Goal: Task Accomplishment & Management: Complete application form

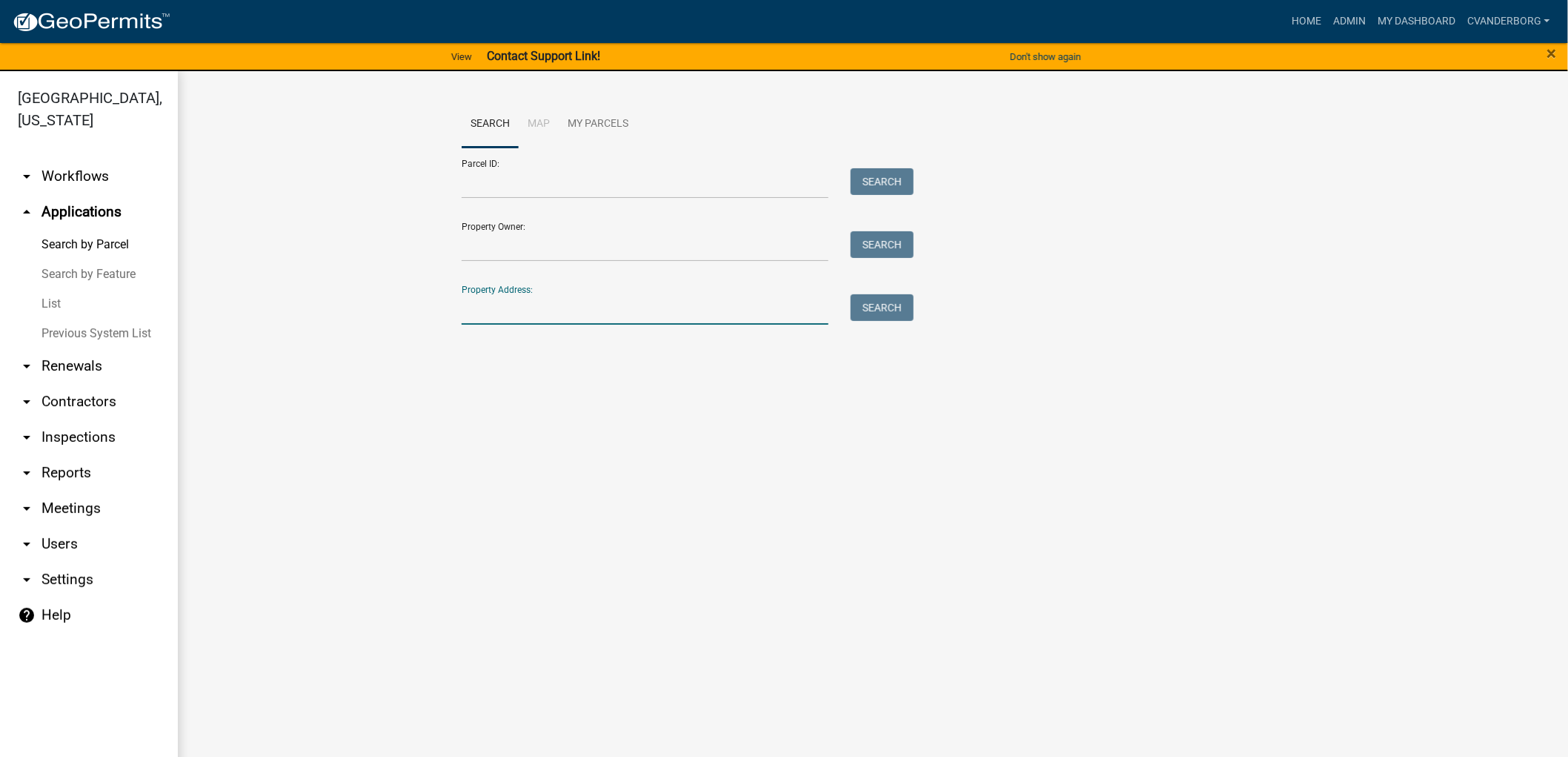
click at [486, 309] on input "Property Address:" at bounding box center [645, 309] width 367 height 30
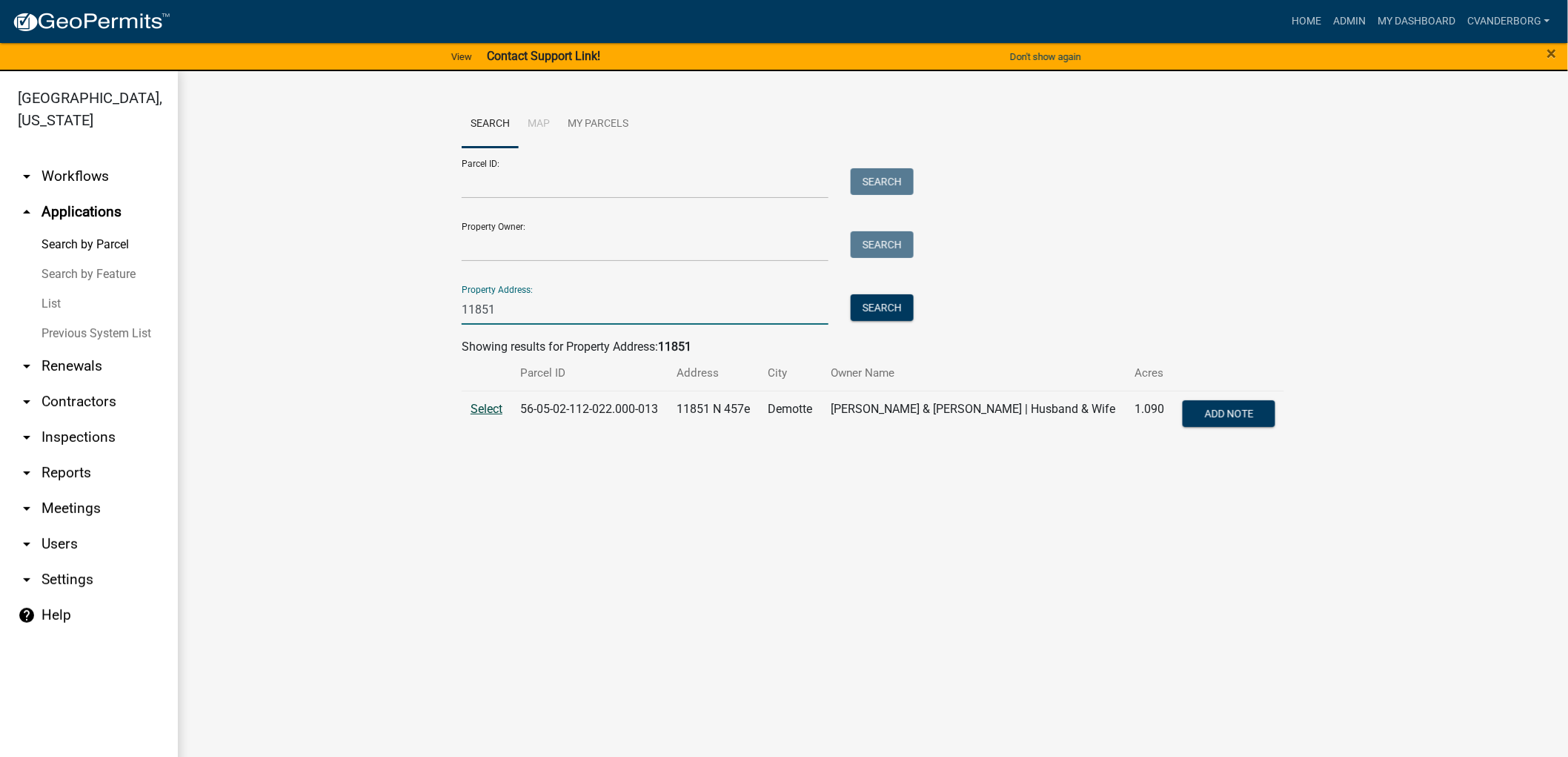
type input "11851"
click at [493, 411] on span "Select" at bounding box center [487, 409] width 32 height 14
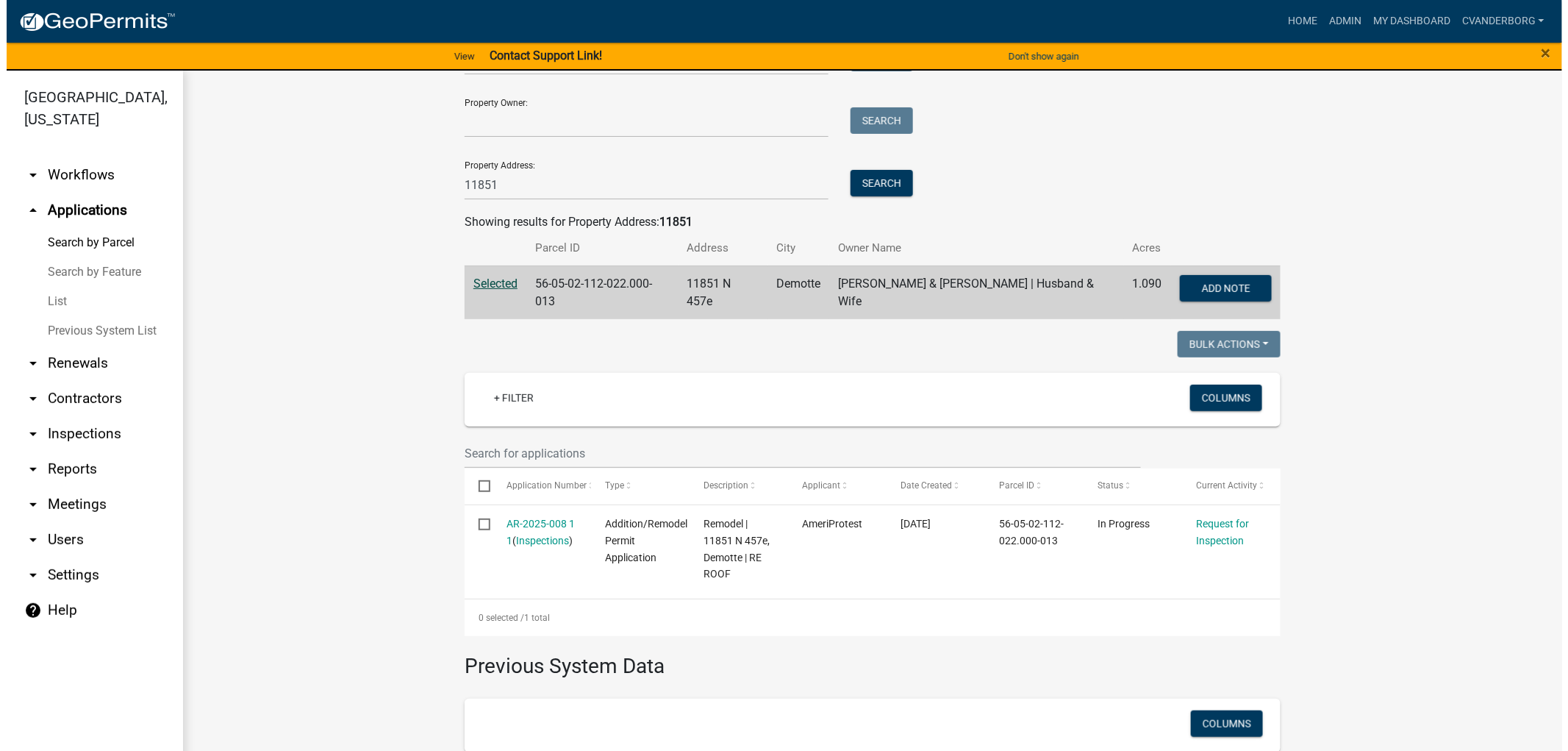
scroll to position [288, 0]
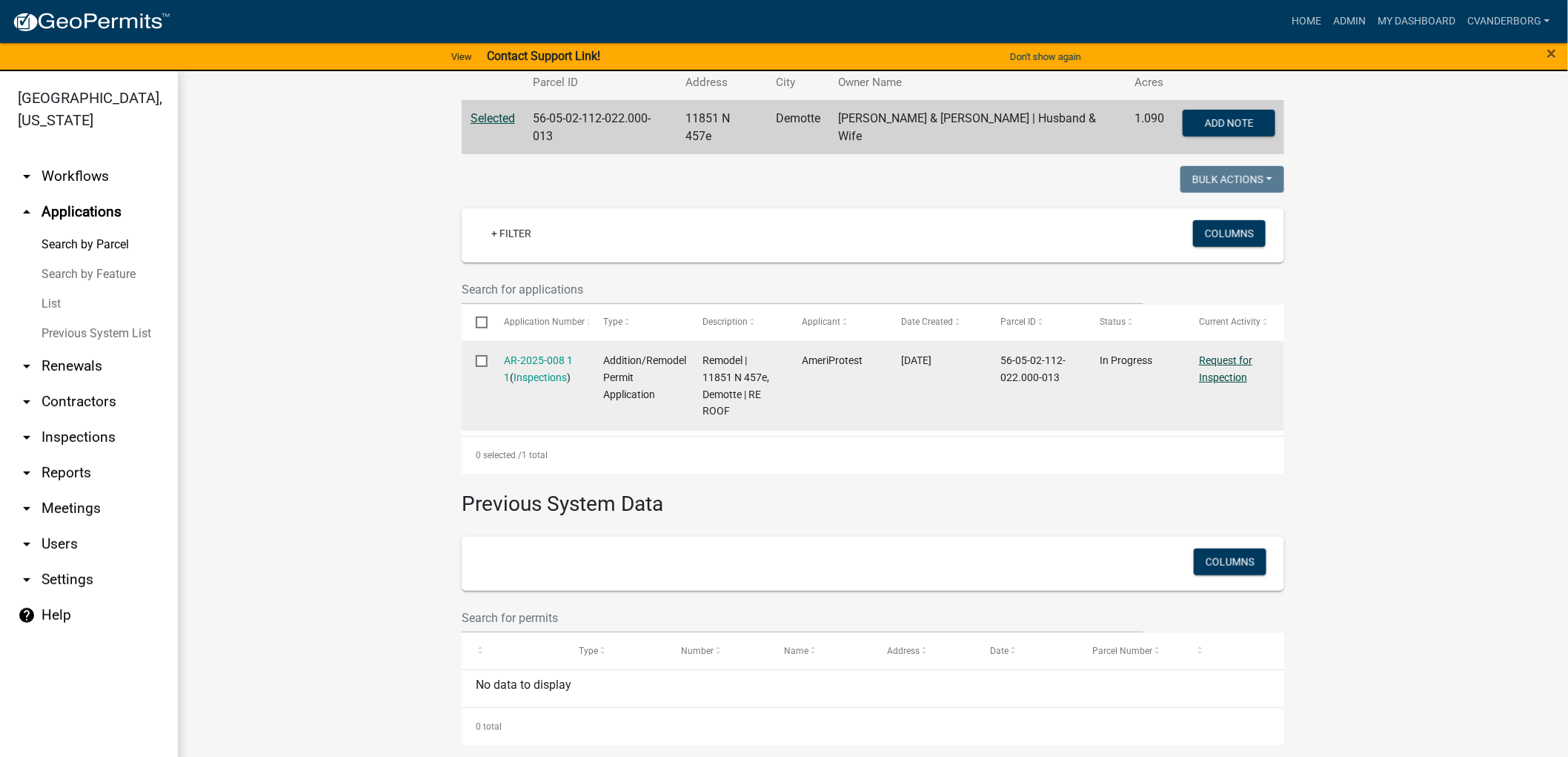
click at [1220, 369] on link "Request for Inspection" at bounding box center [1226, 368] width 54 height 29
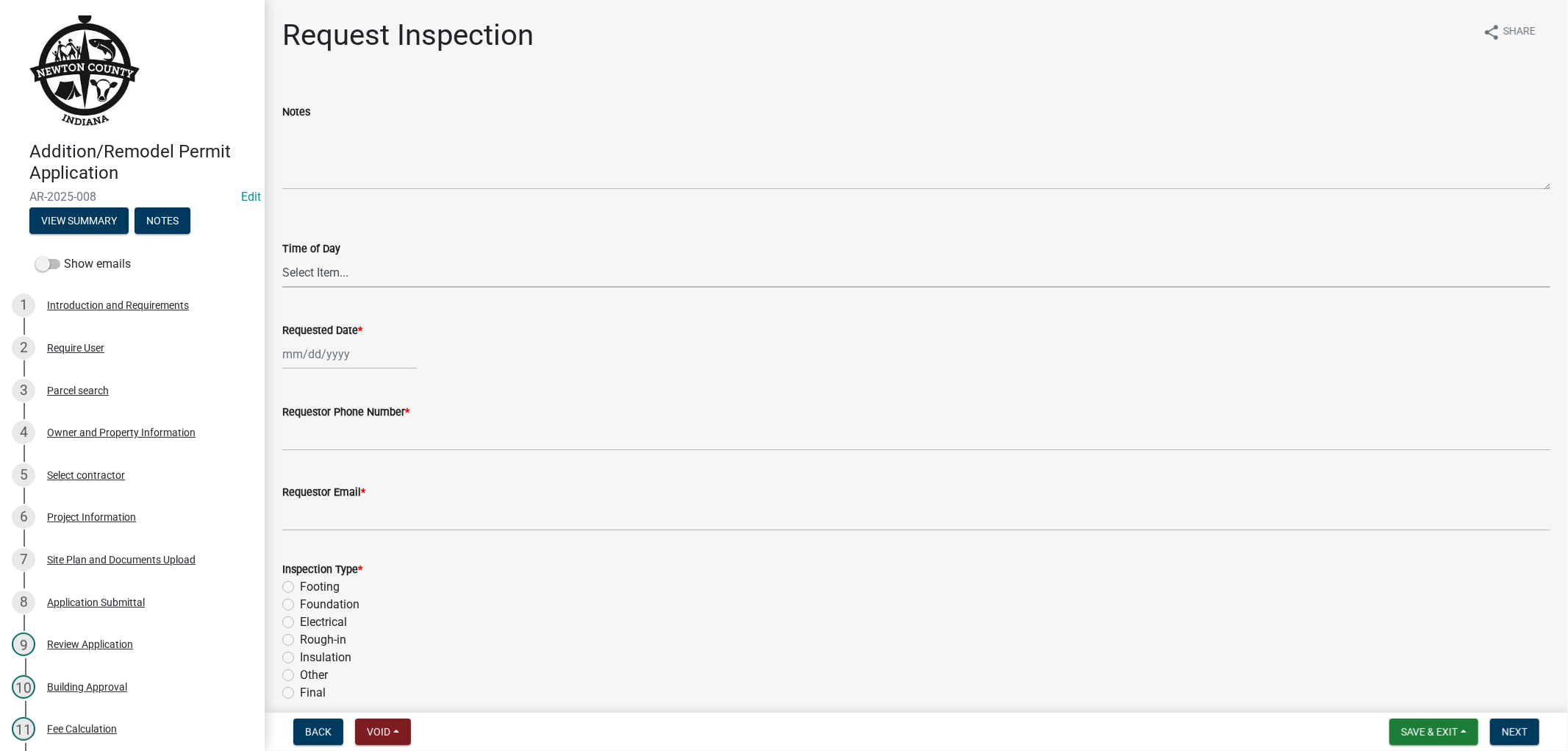
click at [353, 270] on select "Select Item... AM PM" at bounding box center [917, 272] width 1268 height 30
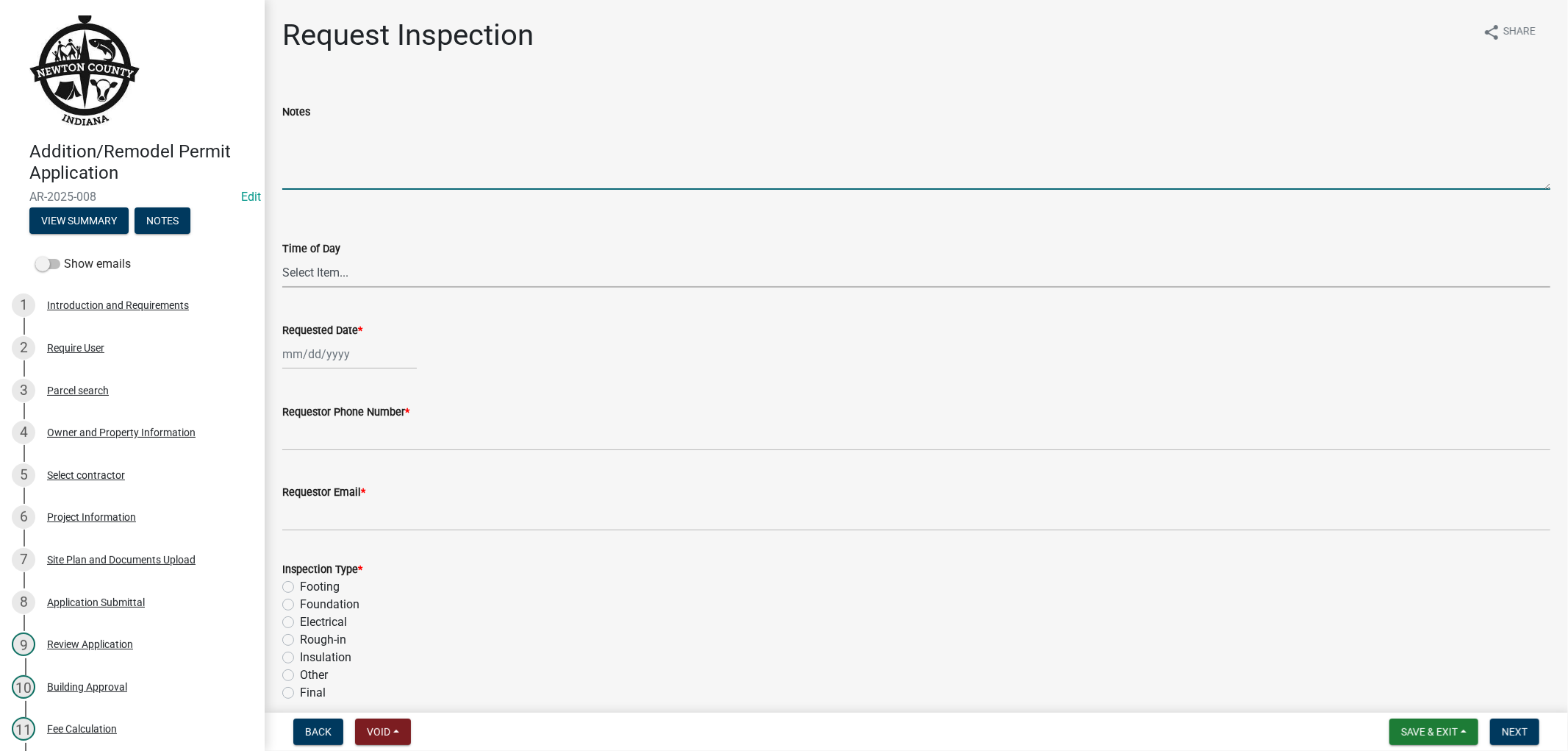
click at [357, 163] on textarea "Notes" at bounding box center [917, 155] width 1268 height 69
type textarea "Ice & Watershield Inspection"
click at [290, 268] on select "Select Item... AM PM" at bounding box center [917, 272] width 1268 height 30
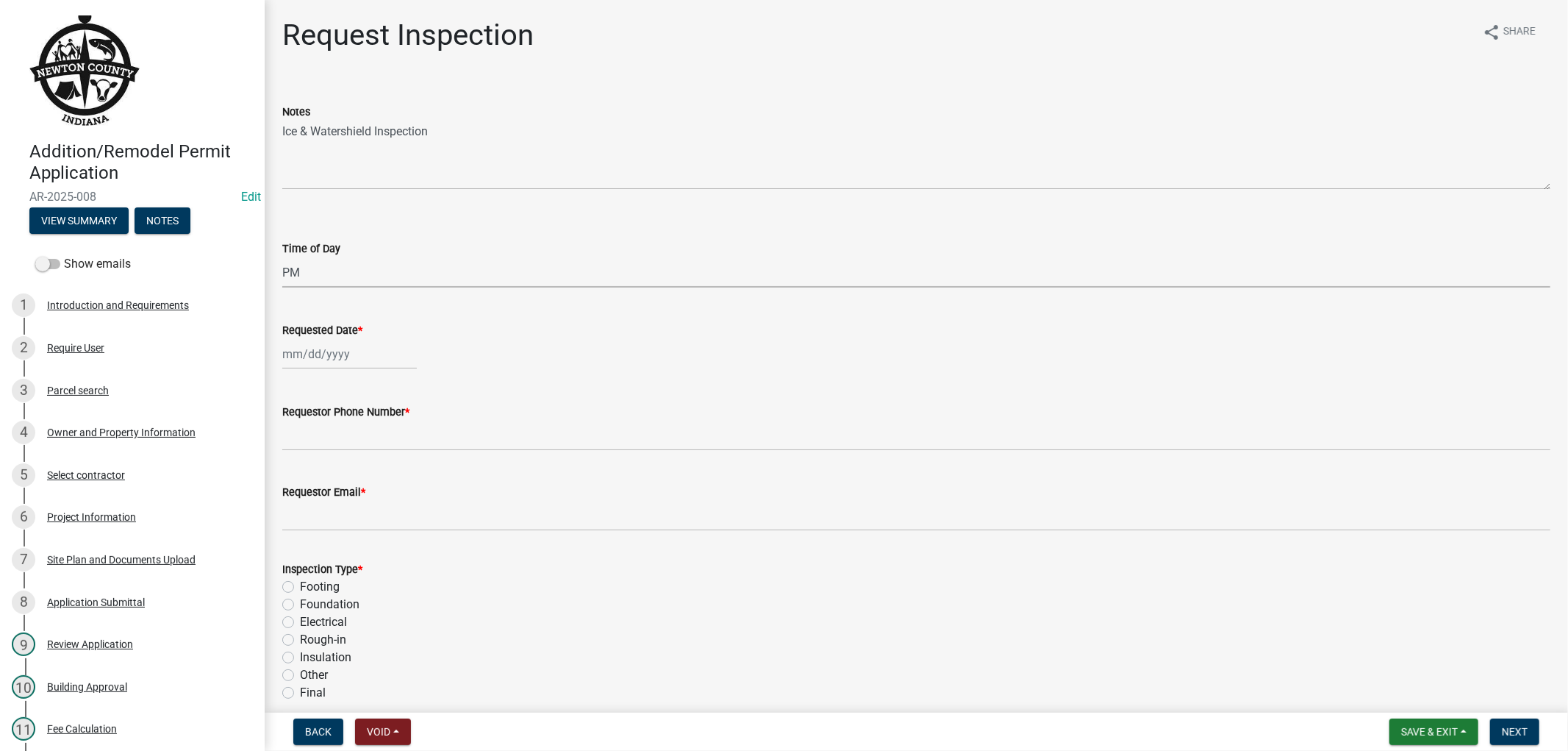
click at [283, 257] on select "Select Item... AM PM" at bounding box center [917, 272] width 1268 height 30
select select "09b124d7-43c3-4753-bff5-8bc664ad0283"
click at [308, 348] on div at bounding box center [350, 354] width 135 height 30
select select "9"
select select "2025"
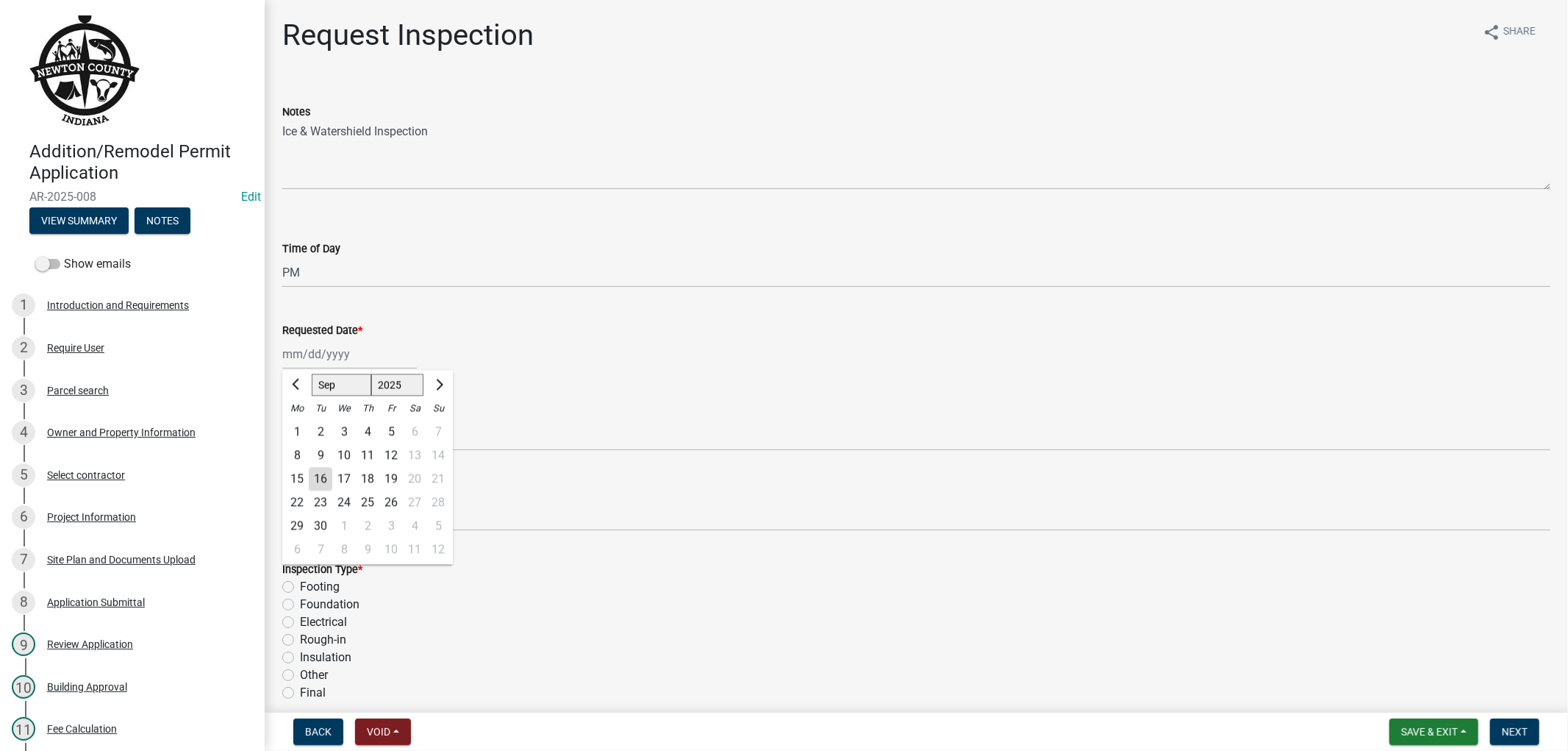
click at [294, 478] on div "15" at bounding box center [297, 479] width 24 height 24
type input "[DATE]"
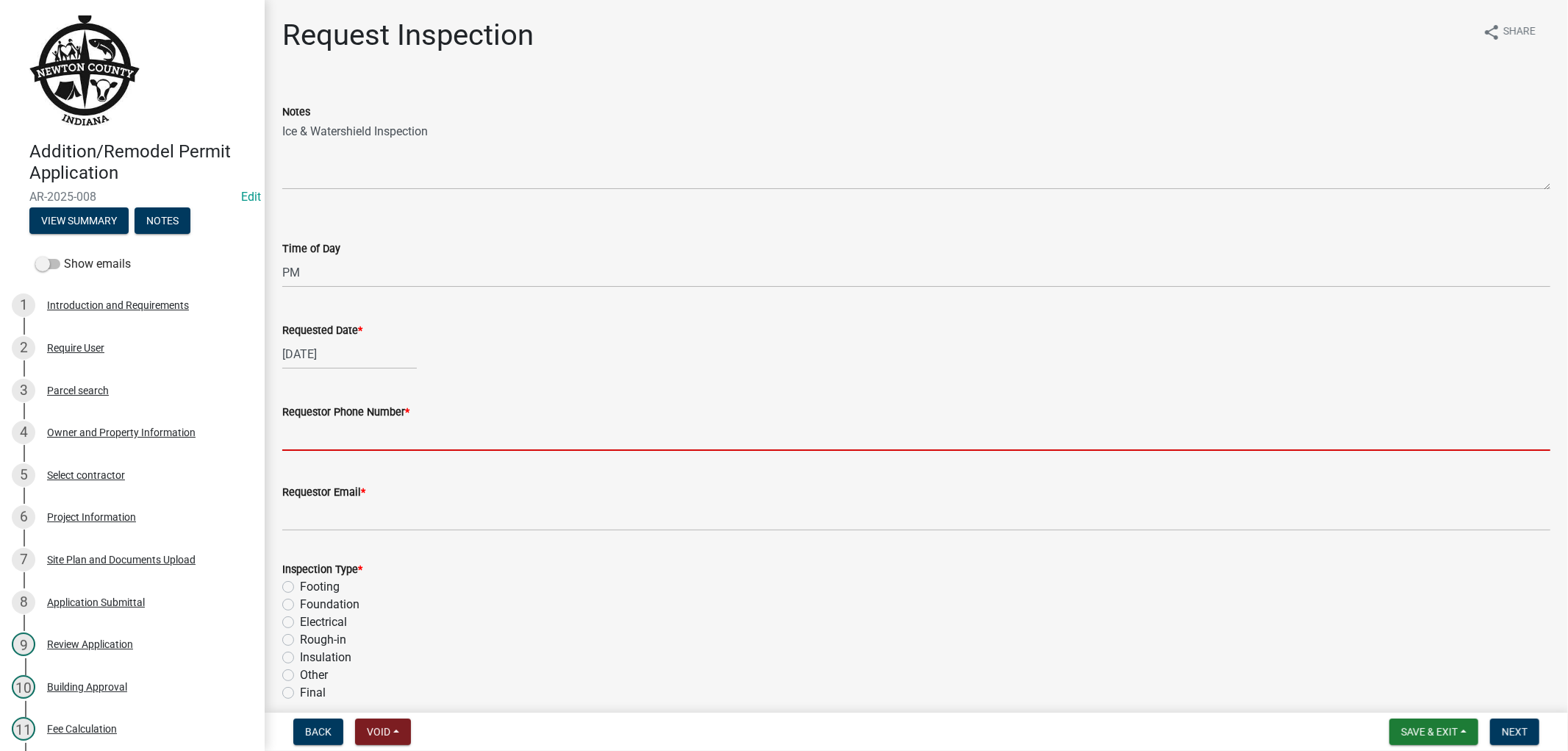
click at [356, 438] on input "Requestor Phone Number *" at bounding box center [917, 435] width 1268 height 30
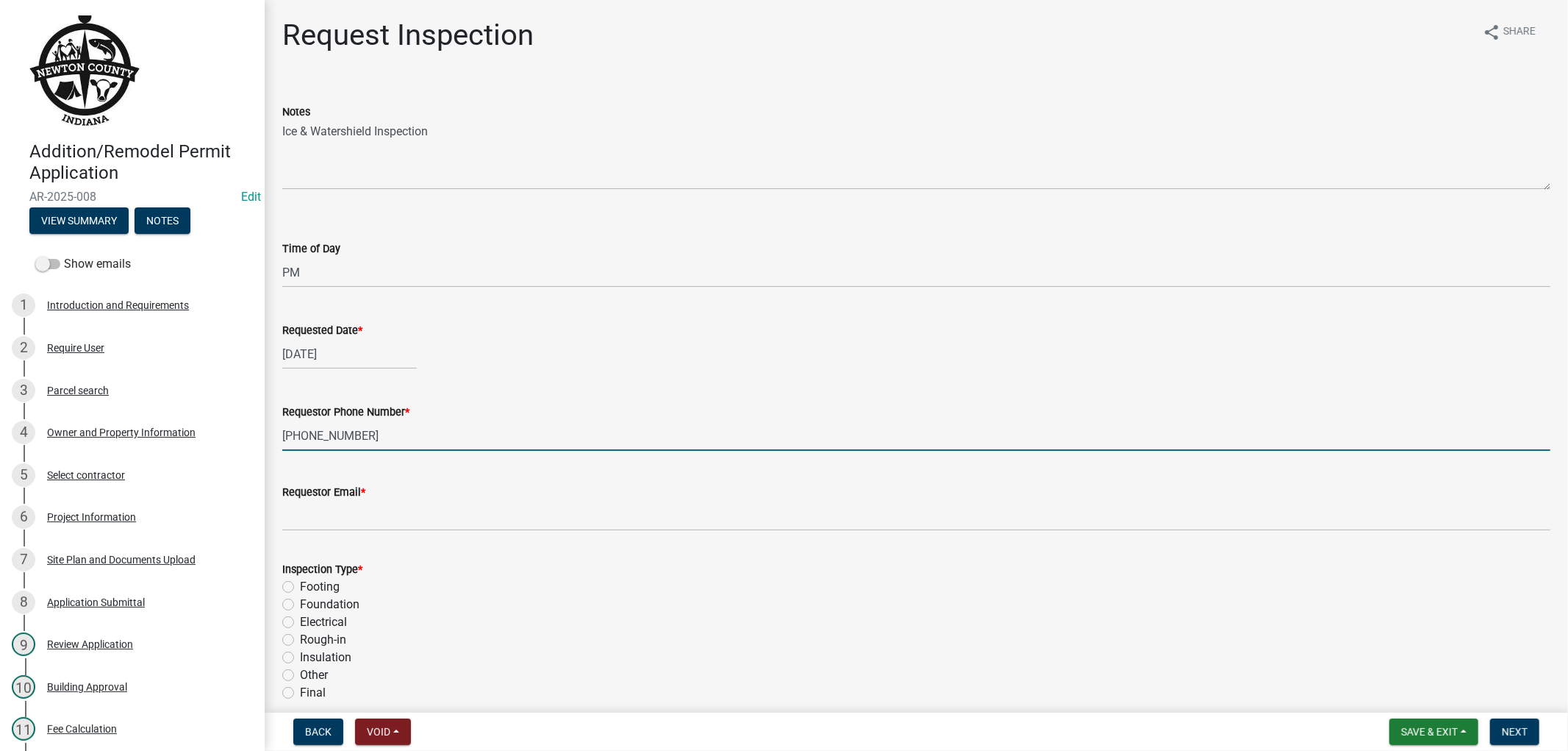
type input "[PHONE_NUMBER]"
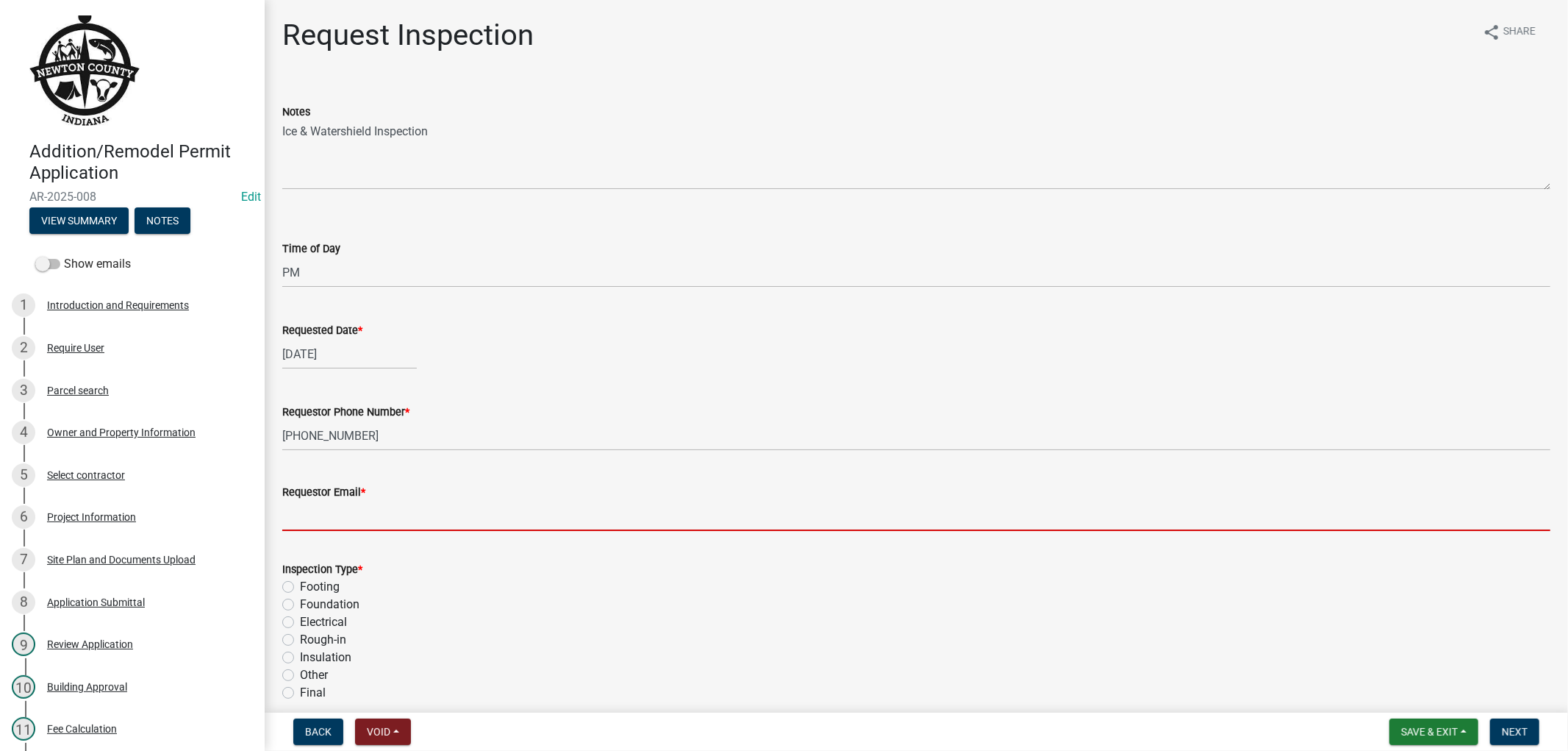
click at [327, 517] on input "Requestor Email *" at bounding box center [917, 516] width 1268 height 30
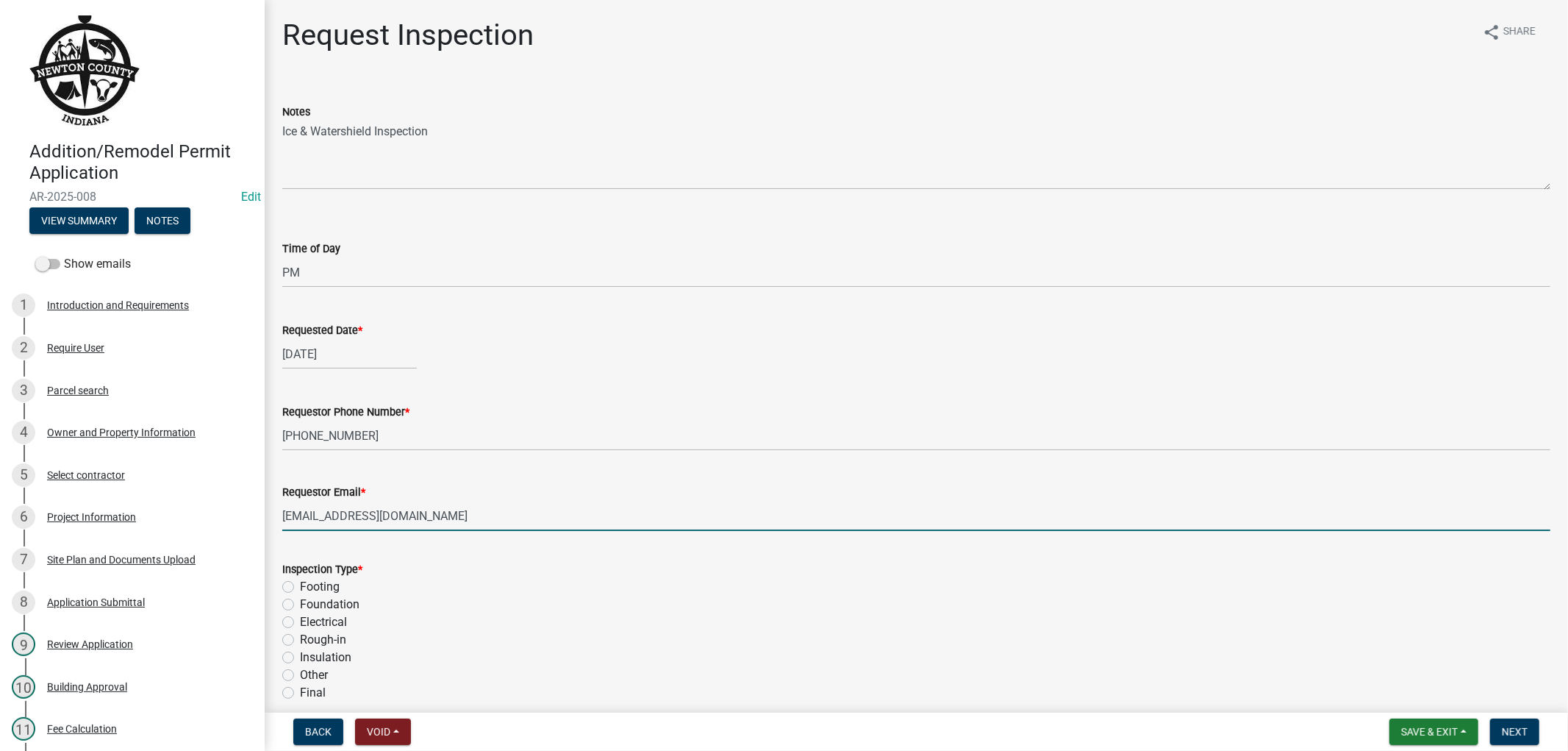
type input "[EMAIL_ADDRESS][DOMAIN_NAME]"
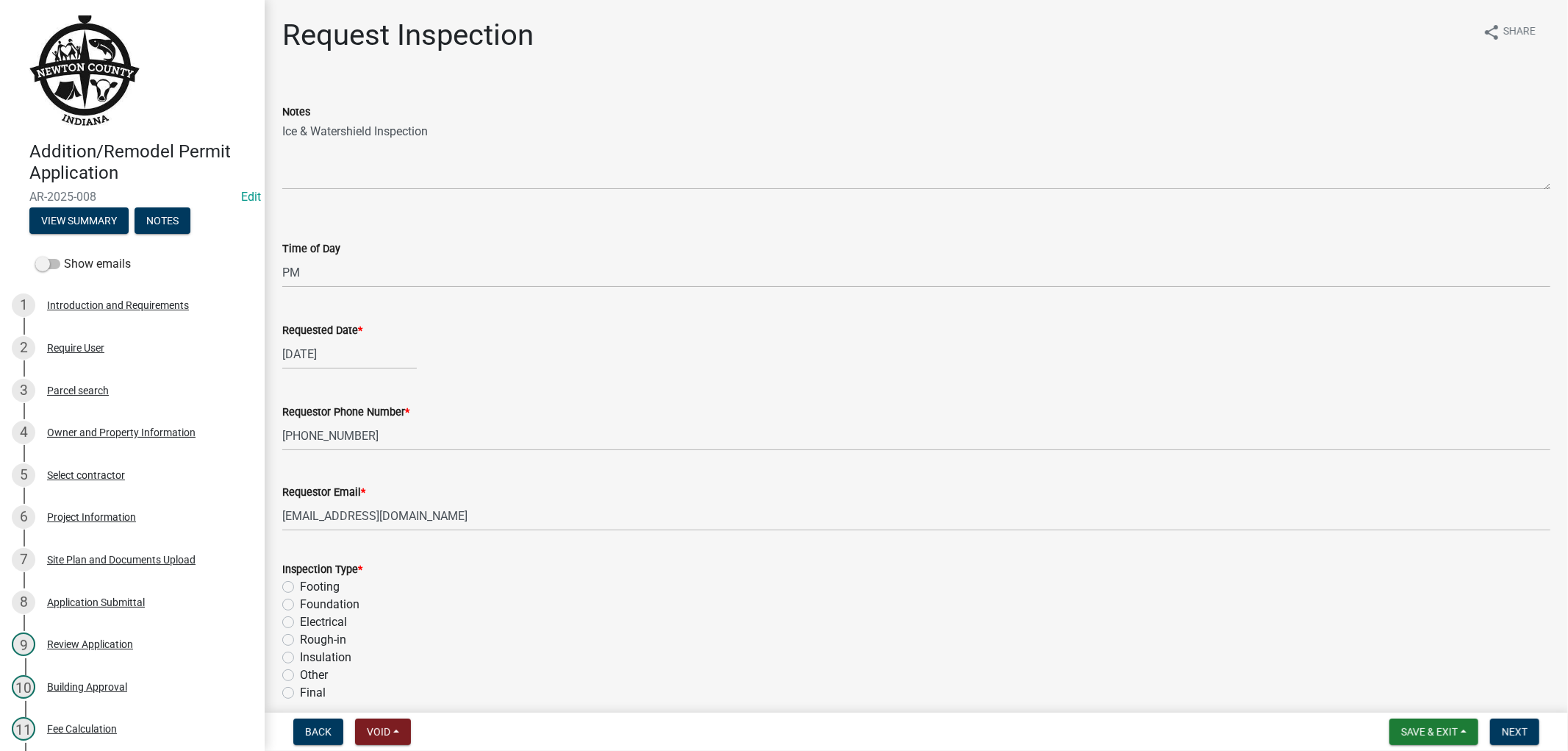
scroll to position [175, 0]
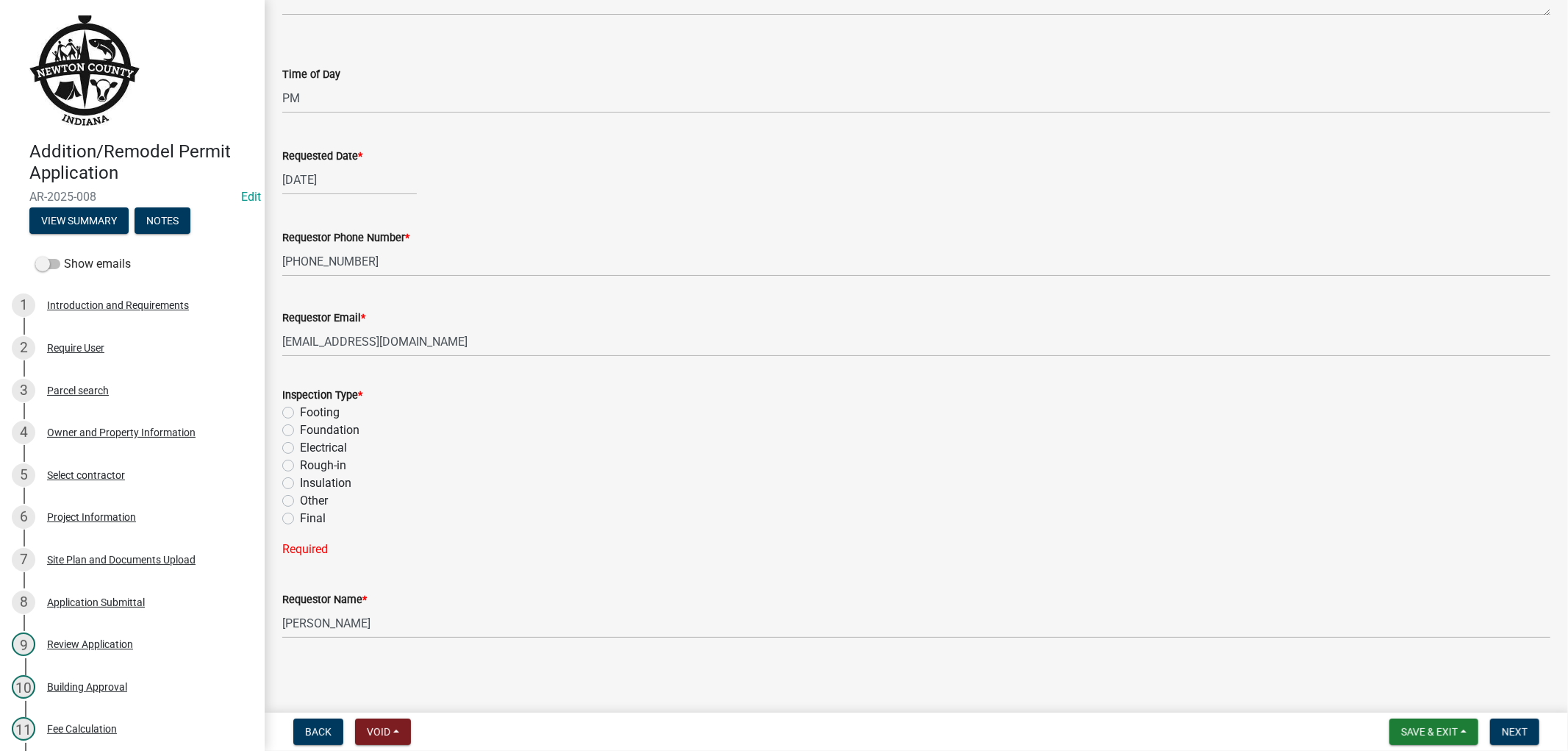
click at [300, 503] on label "Other" at bounding box center [314, 501] width 28 height 18
click at [300, 502] on input "Other" at bounding box center [304, 497] width 10 height 10
radio input "true"
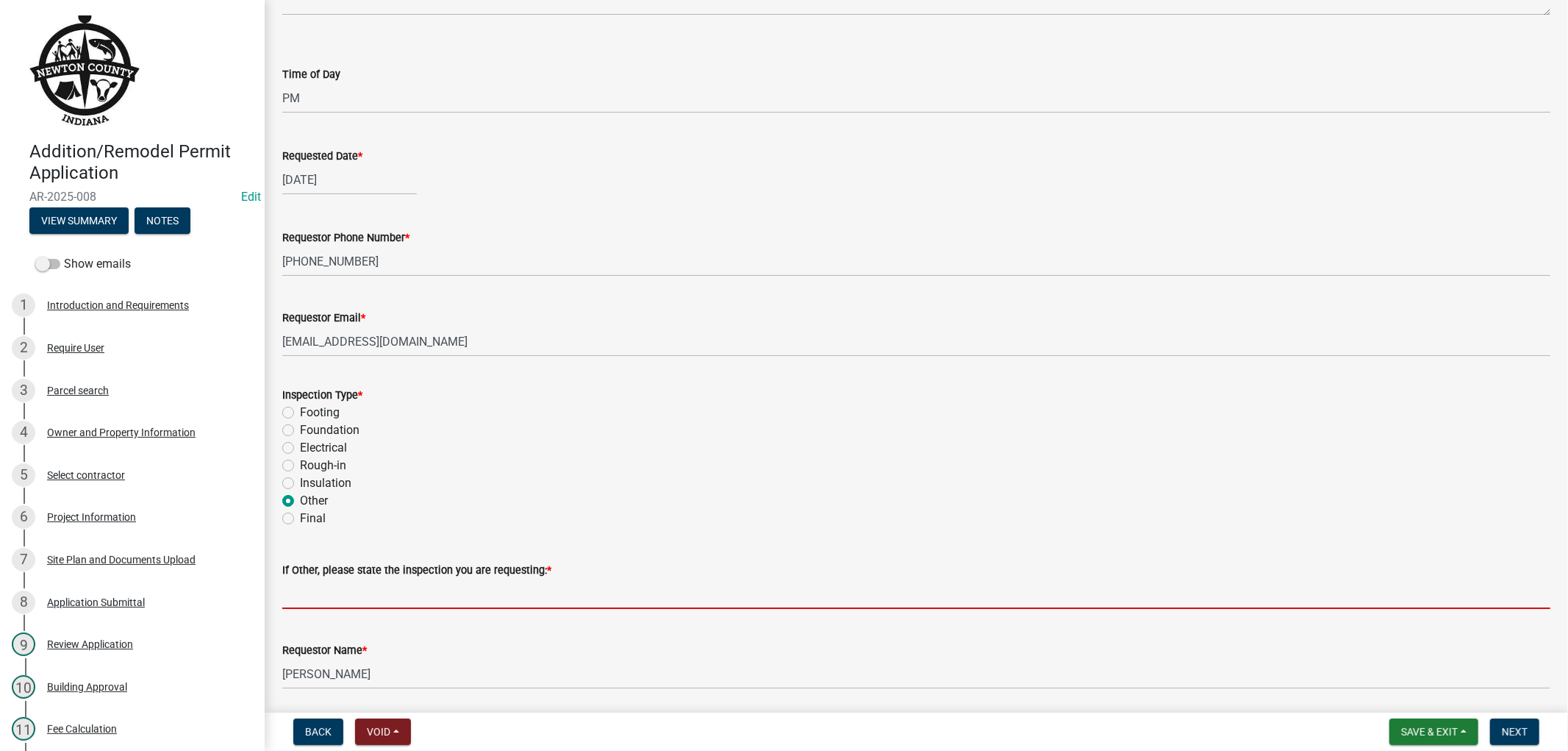
click at [402, 598] on input "If Other, please state the inspection you are requesting: *" at bounding box center [917, 594] width 1268 height 30
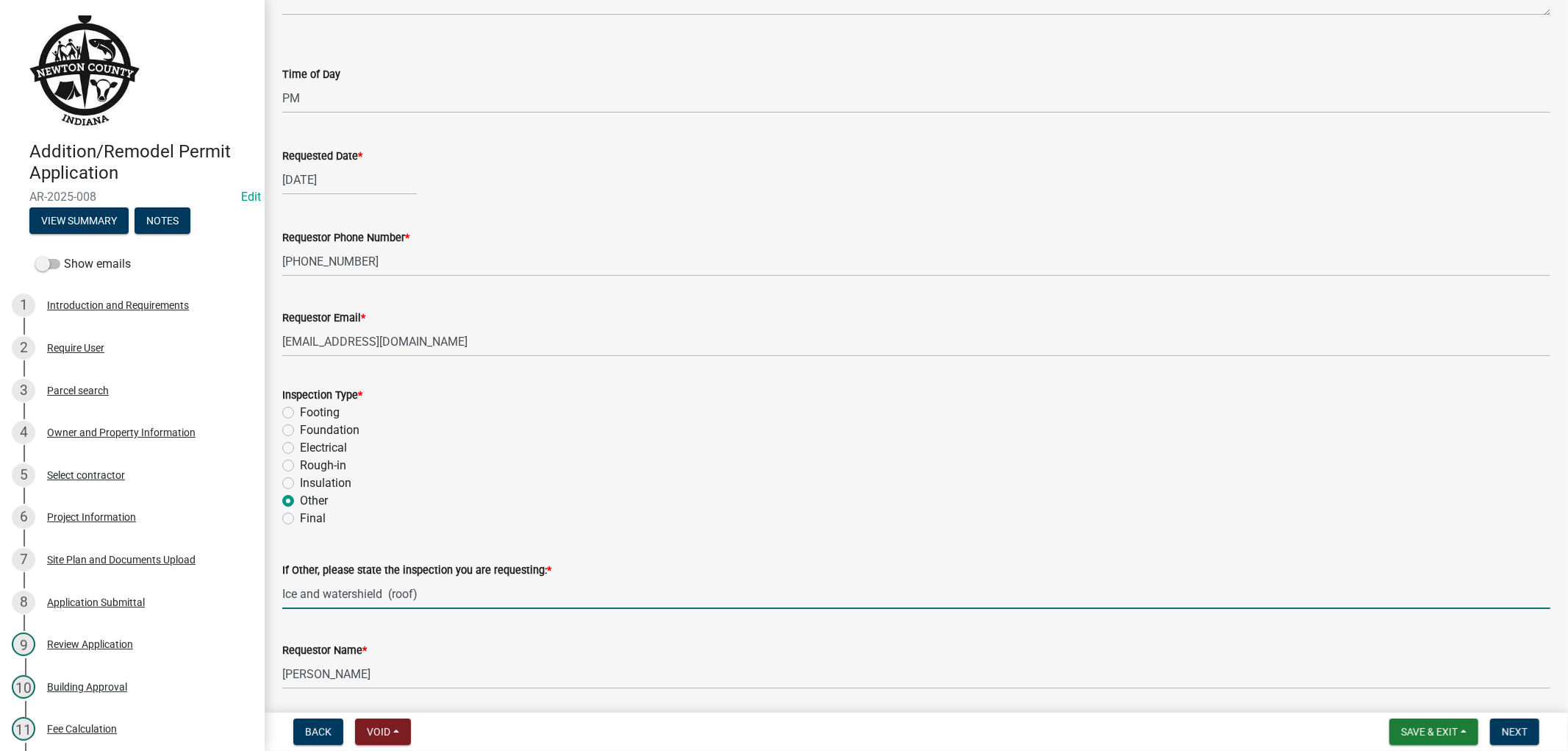
type input "Ice and watershield (roof)"
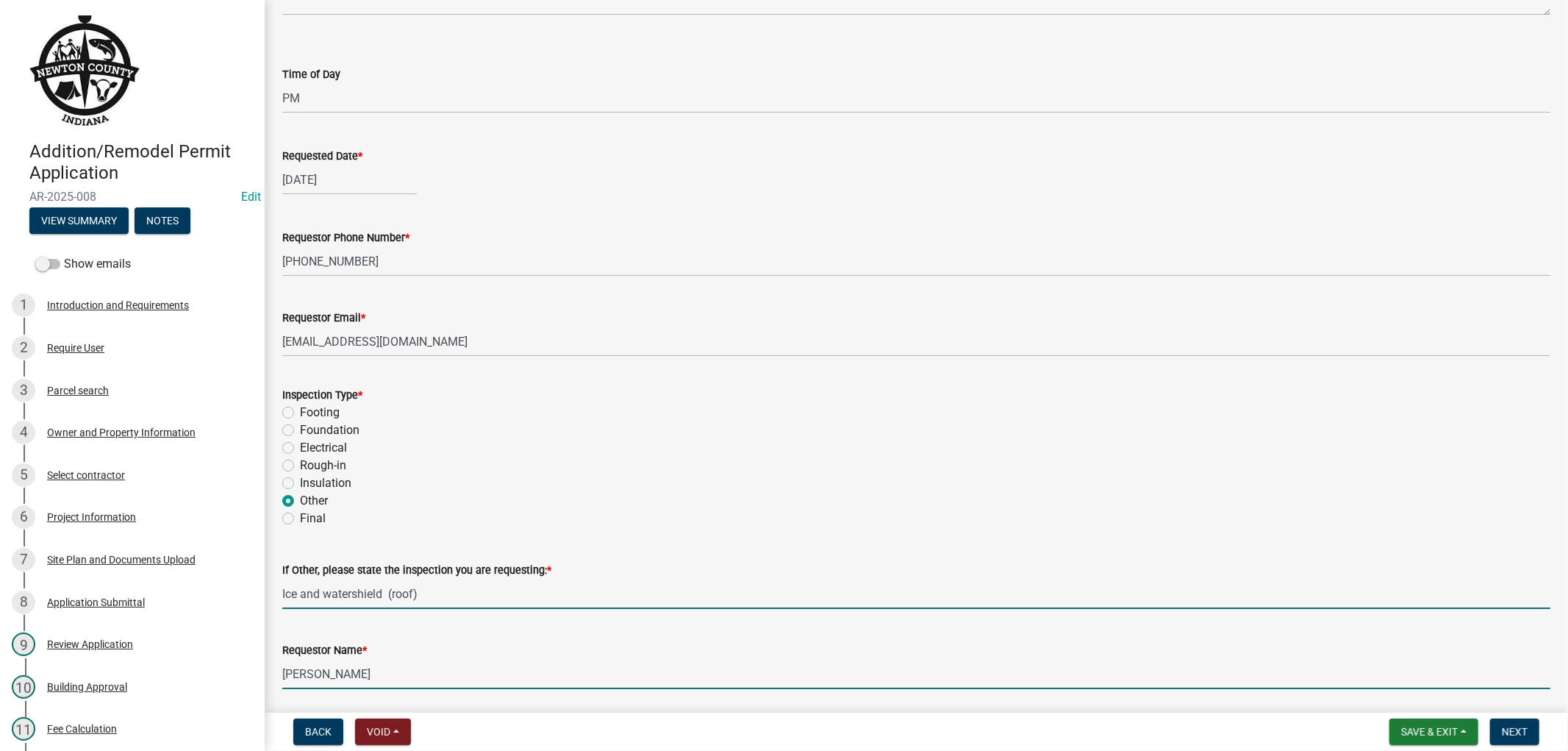
drag, startPoint x: 371, startPoint y: 675, endPoint x: 257, endPoint y: 653, distance: 116.1
click at [266, 658] on div "Request Inspection share Share Notes Ice & Watershield Inspection Time of Day S…" at bounding box center [917, 278] width 1304 height 871
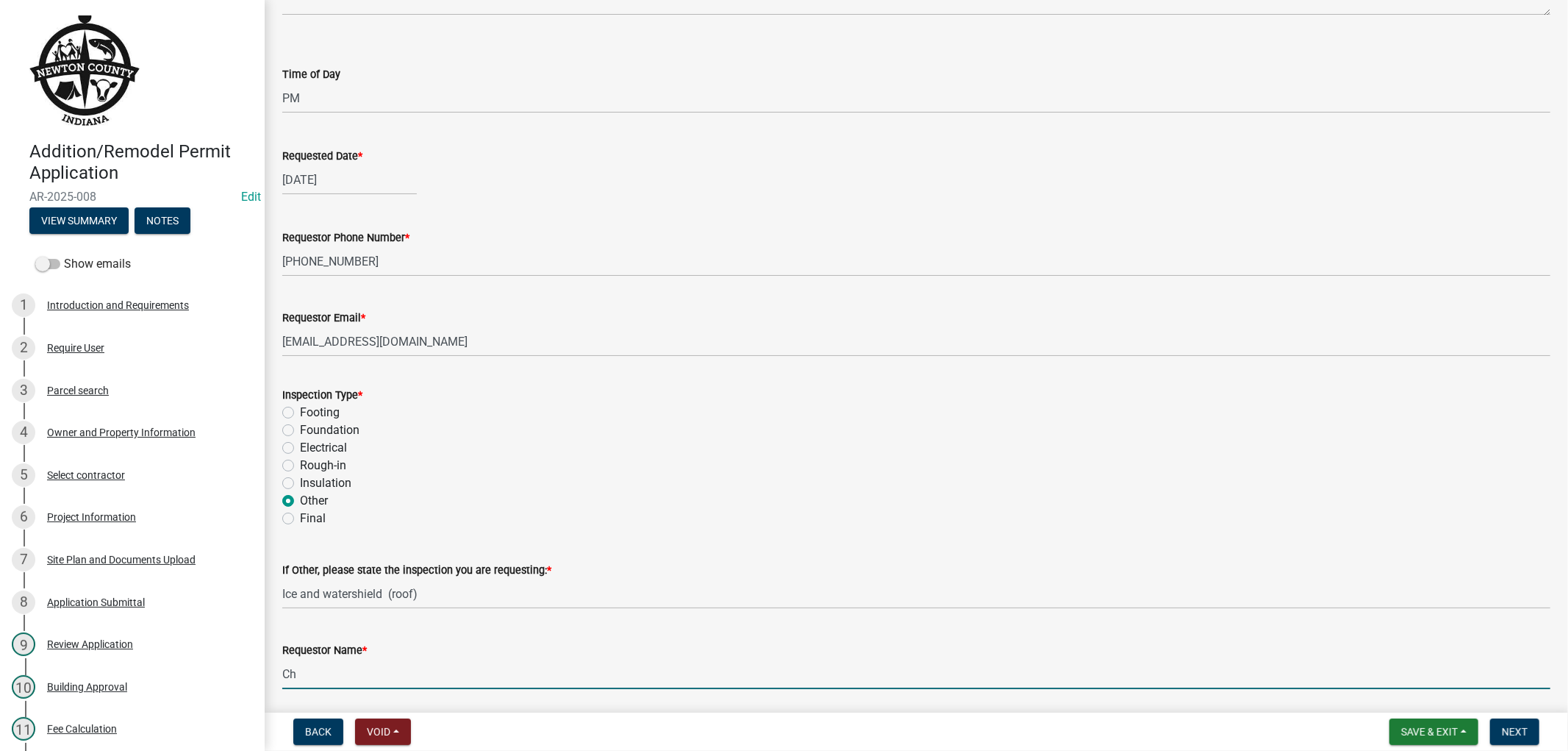
type input "C"
type input "ameripro"
click at [1516, 730] on span "Next" at bounding box center [1515, 731] width 26 height 12
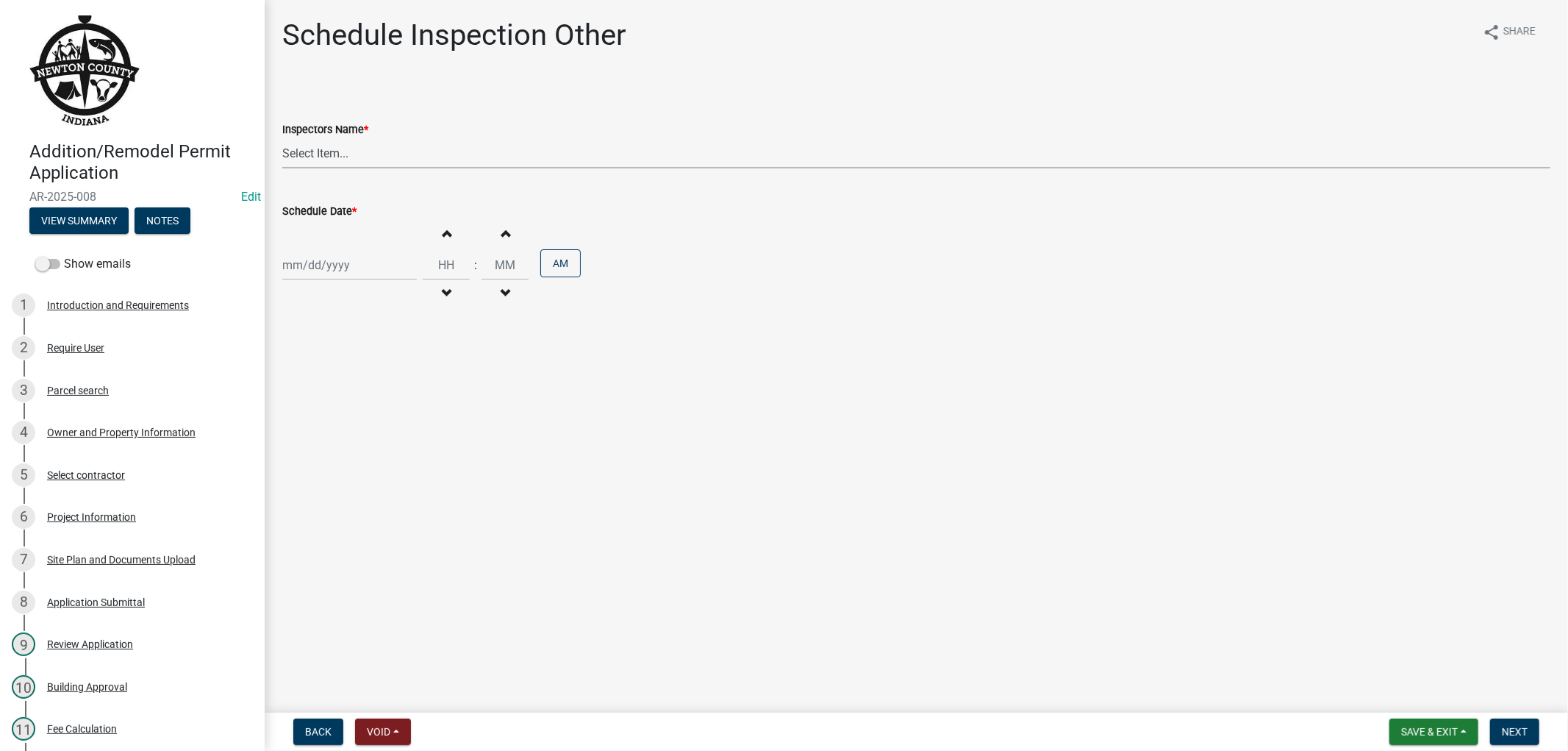
click at [346, 149] on select "Select Item... jcornell ([PERSON_NAME]) cvanderborg ([PERSON_NAME])" at bounding box center [917, 153] width 1268 height 30
select select "ebad0f8c-2052-440e-afac-a9d7888f8e9c"
click at [283, 138] on select "Select Item... jcornell ([PERSON_NAME]) cvanderborg ([PERSON_NAME])" at bounding box center [917, 153] width 1268 height 30
select select "9"
select select "2025"
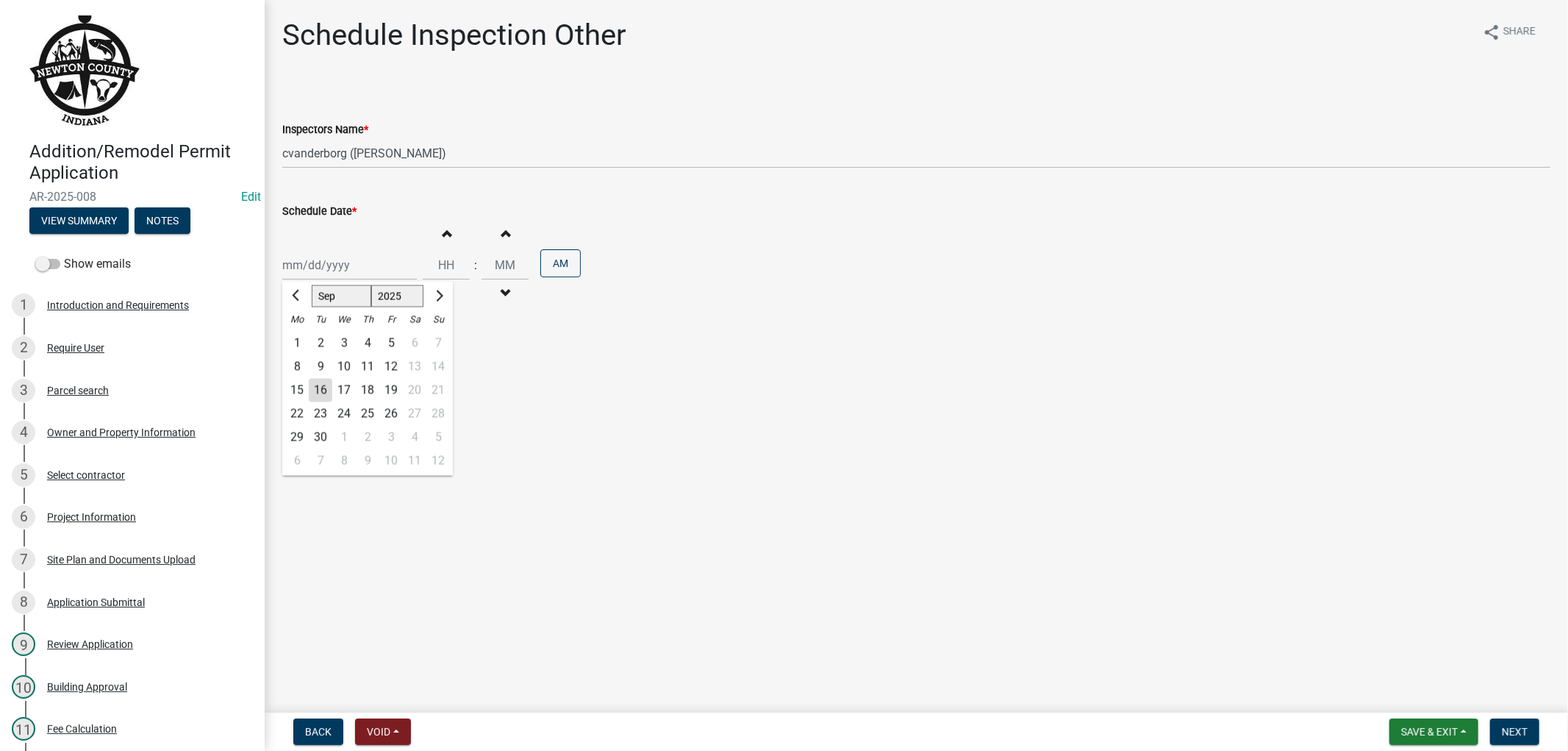
click at [373, 259] on div "[PERSON_NAME] Feb Mar Apr [PERSON_NAME][DATE] Oct Nov [DATE] 1526 1527 1528 152…" at bounding box center [350, 265] width 135 height 30
click at [294, 386] on div "15" at bounding box center [297, 390] width 24 height 24
type input "[DATE]"
click at [433, 265] on input "Hours" at bounding box center [446, 265] width 47 height 30
click at [446, 228] on button "Increment hours" at bounding box center [446, 233] width 31 height 27
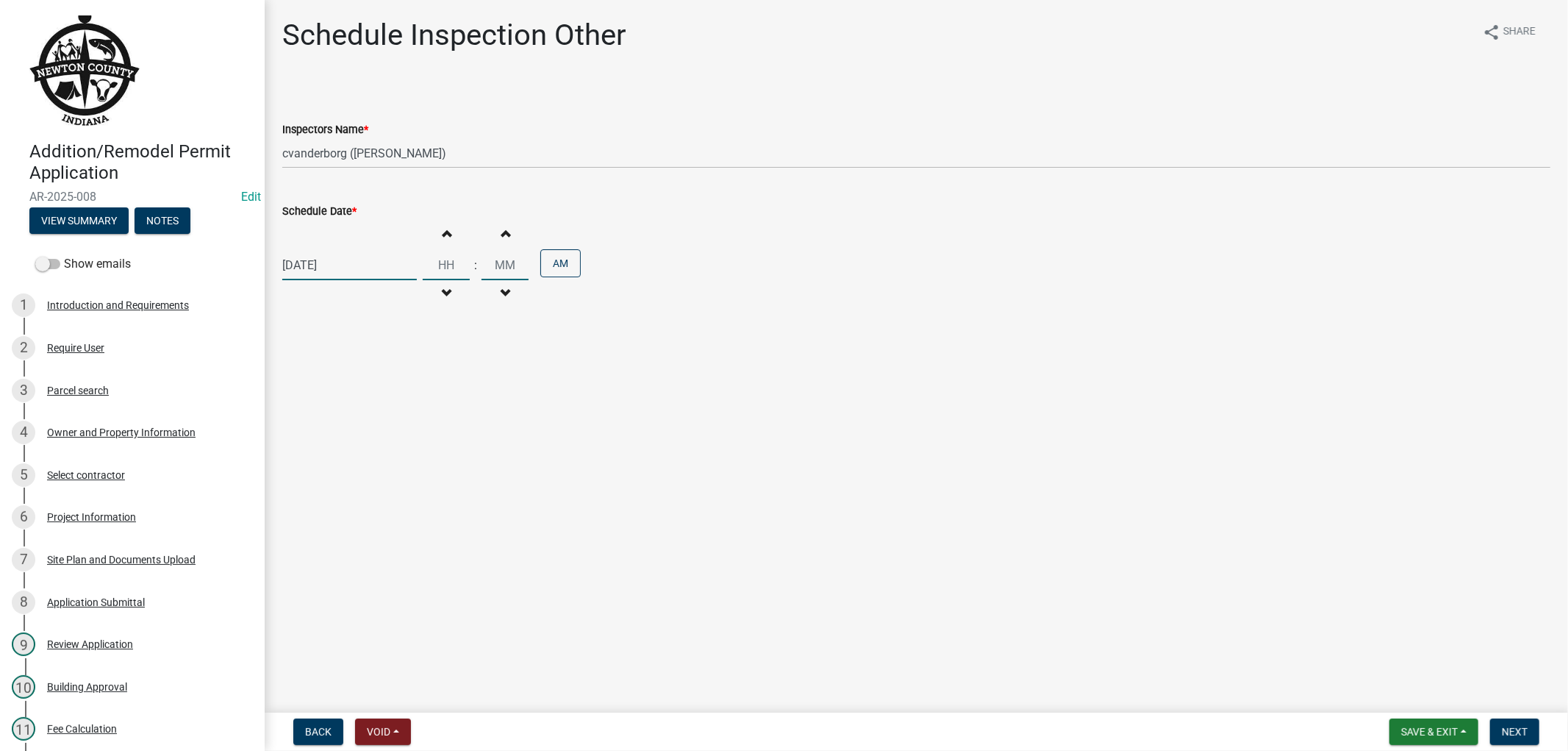
type input "01"
type input "00"
click at [442, 292] on span "button" at bounding box center [446, 293] width 7 height 12
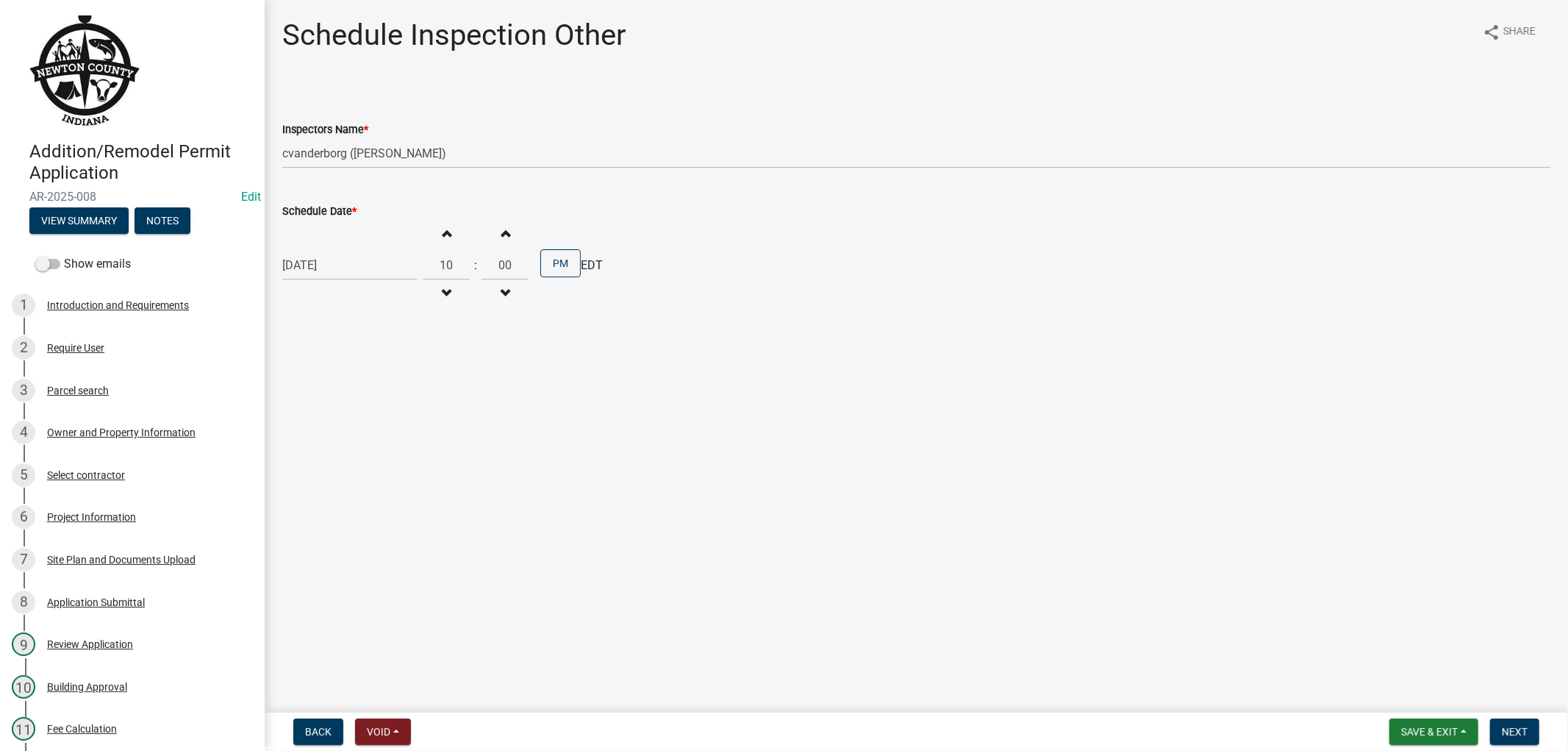
click at [442, 292] on span "button" at bounding box center [446, 293] width 7 height 12
click at [442, 239] on button "Increment hours" at bounding box center [446, 233] width 31 height 27
type input "12"
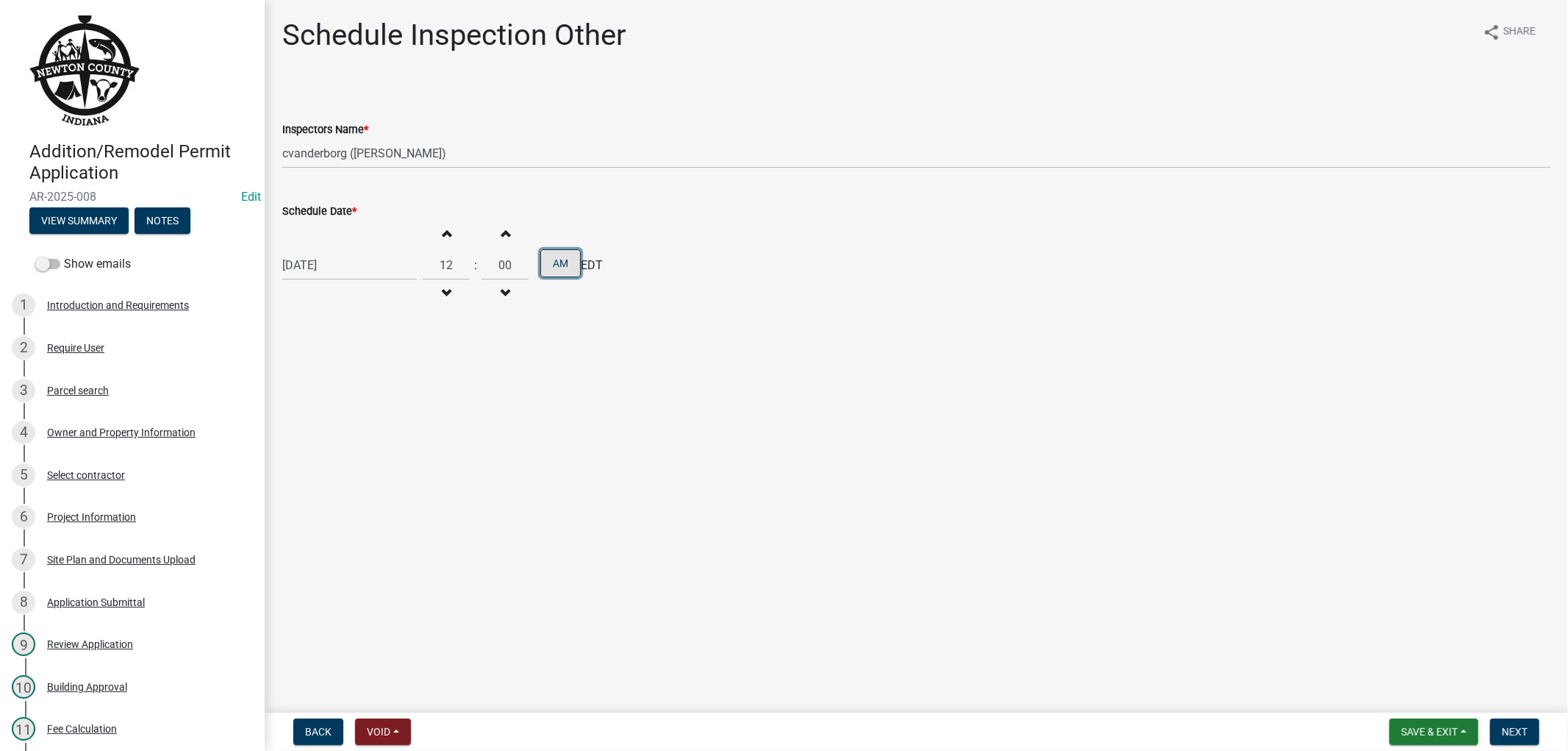
click at [562, 262] on button "AM" at bounding box center [561, 263] width 41 height 28
click at [589, 263] on span "EDT" at bounding box center [591, 265] width 22 height 18
click at [1529, 731] on button "Next" at bounding box center [1515, 731] width 50 height 27
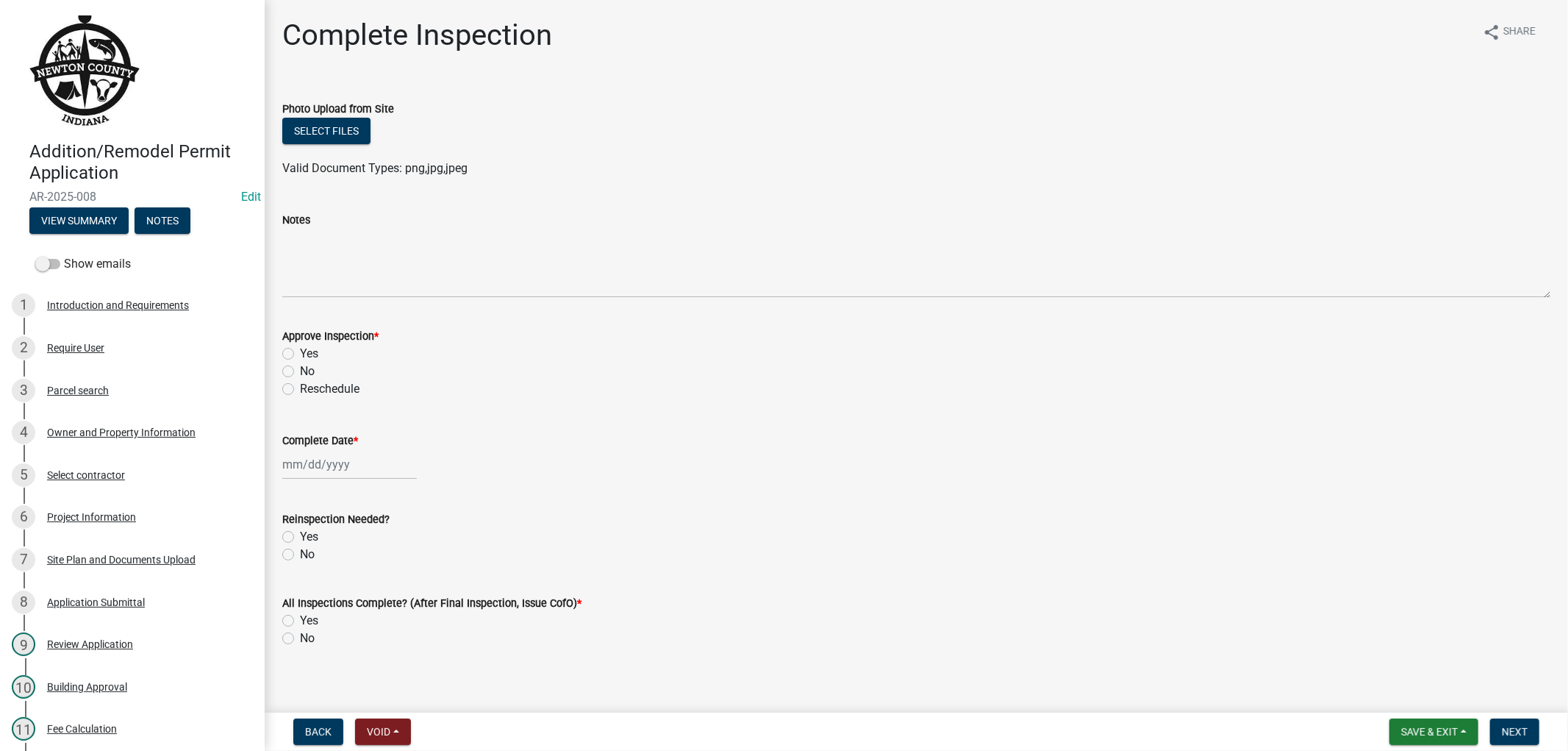
click at [300, 351] on label "Yes" at bounding box center [308, 354] width 19 height 18
click at [300, 351] on input "Yes" at bounding box center [304, 349] width 10 height 10
radio input "true"
click at [310, 464] on div at bounding box center [350, 465] width 135 height 30
select select "9"
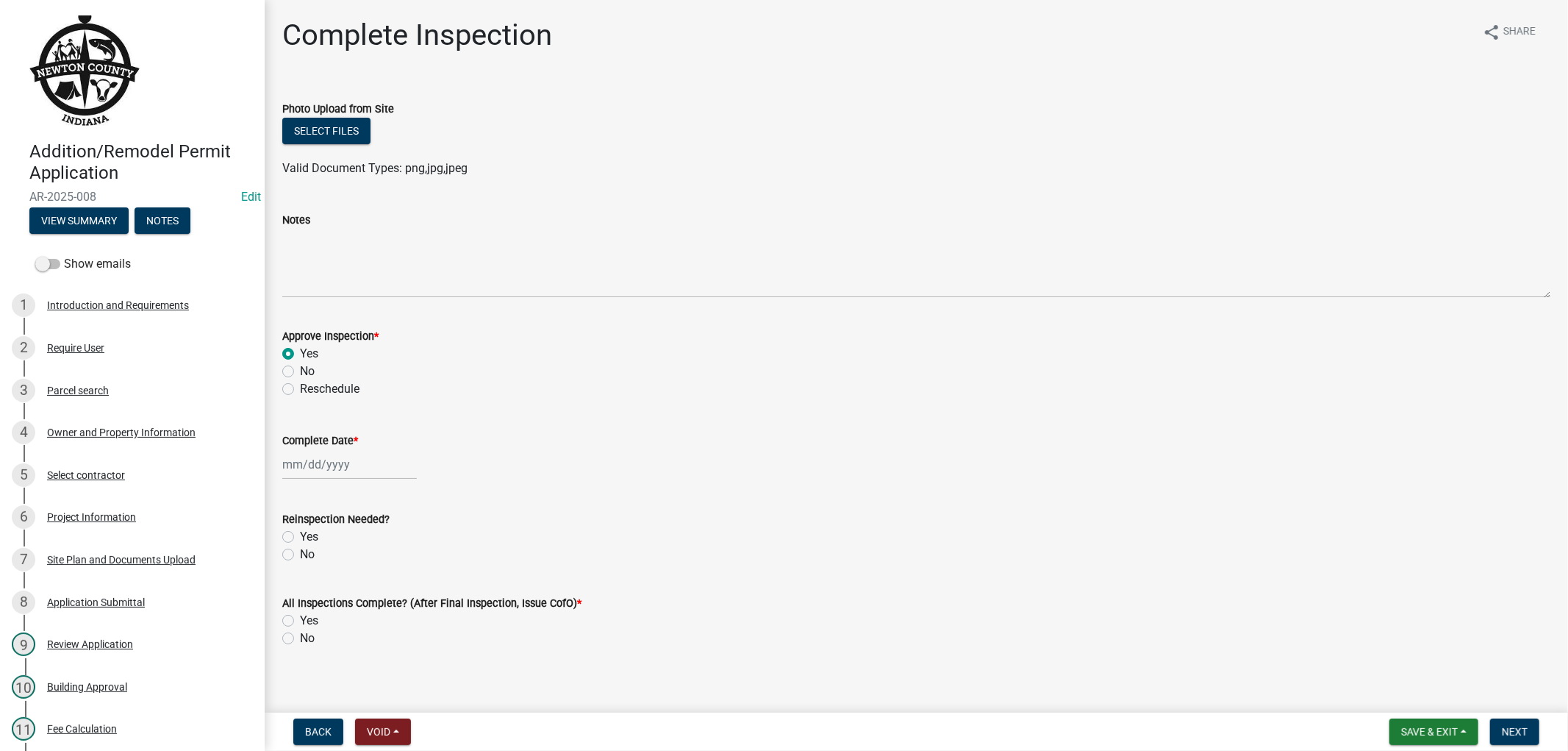
select select "2025"
click at [295, 591] on div "15" at bounding box center [297, 589] width 24 height 24
type input "[DATE]"
click at [300, 537] on label "Yes" at bounding box center [308, 537] width 19 height 18
click at [300, 537] on input "Yes" at bounding box center [304, 533] width 10 height 10
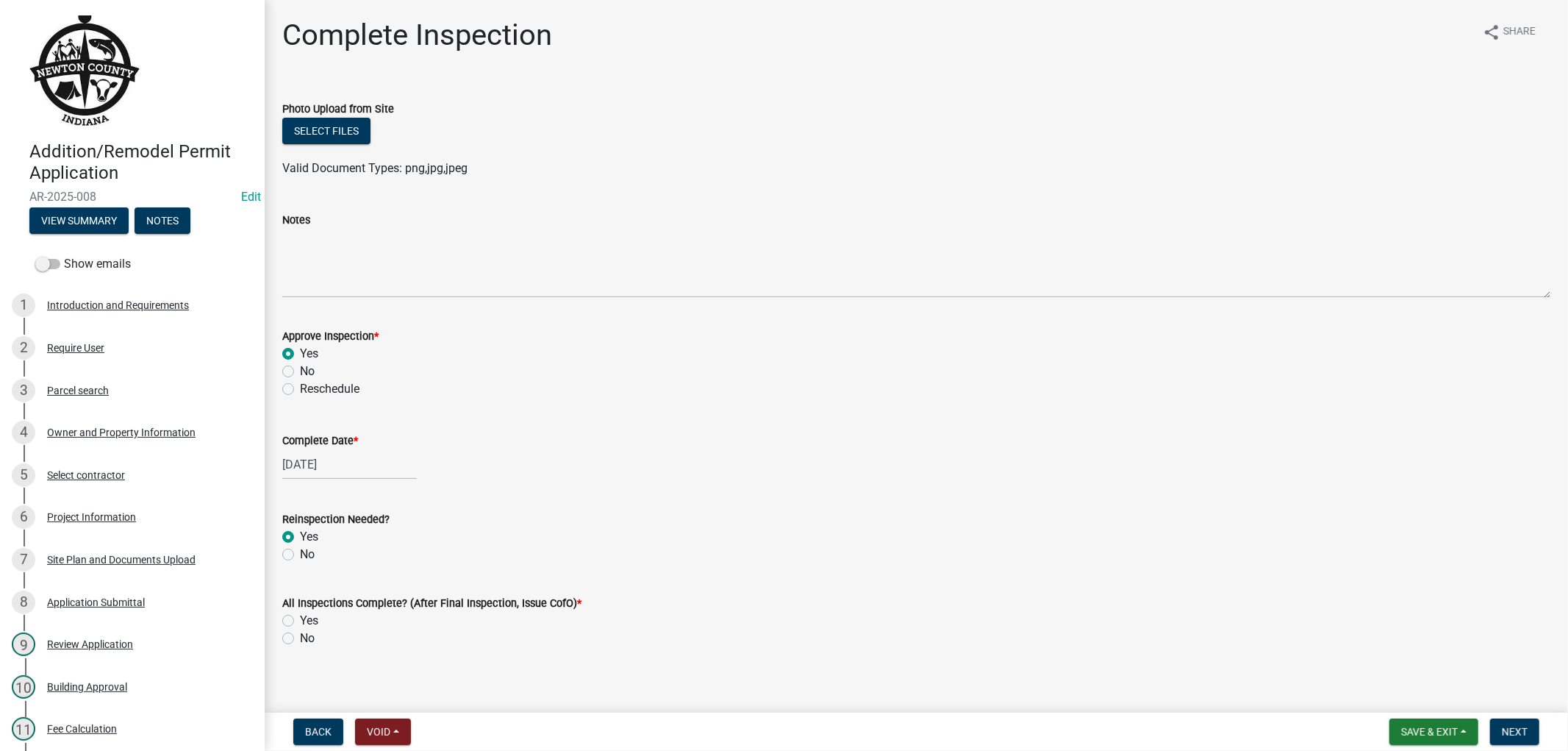
radio input "true"
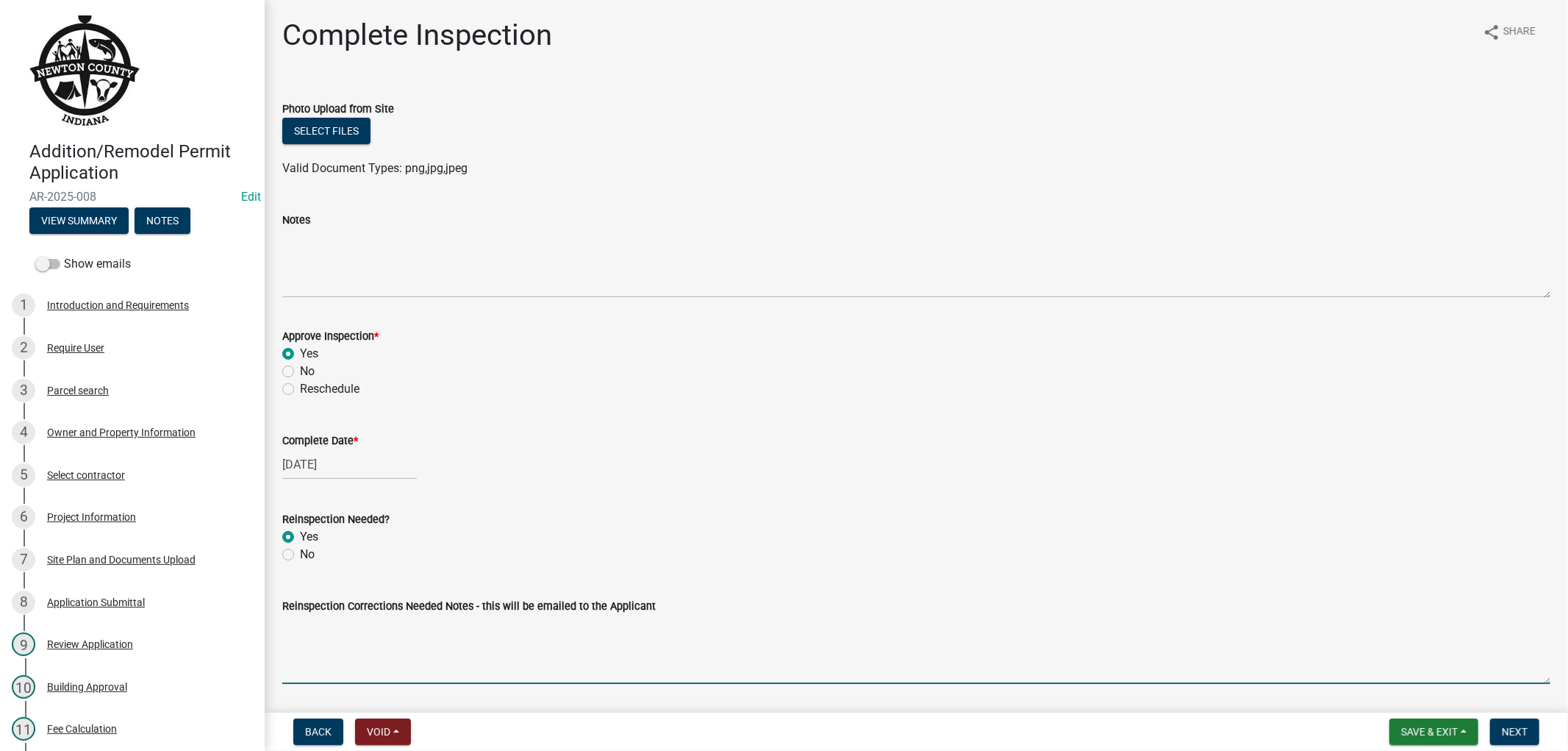
click at [433, 661] on textarea "Reinspection Corrections Needed Notes - this will be emailed to the Applicant" at bounding box center [917, 649] width 1268 height 69
type textarea "Final inspection- inspector [PERSON_NAME] go out in the next couple of days"
click at [347, 132] on button "Select files" at bounding box center [327, 131] width 89 height 27
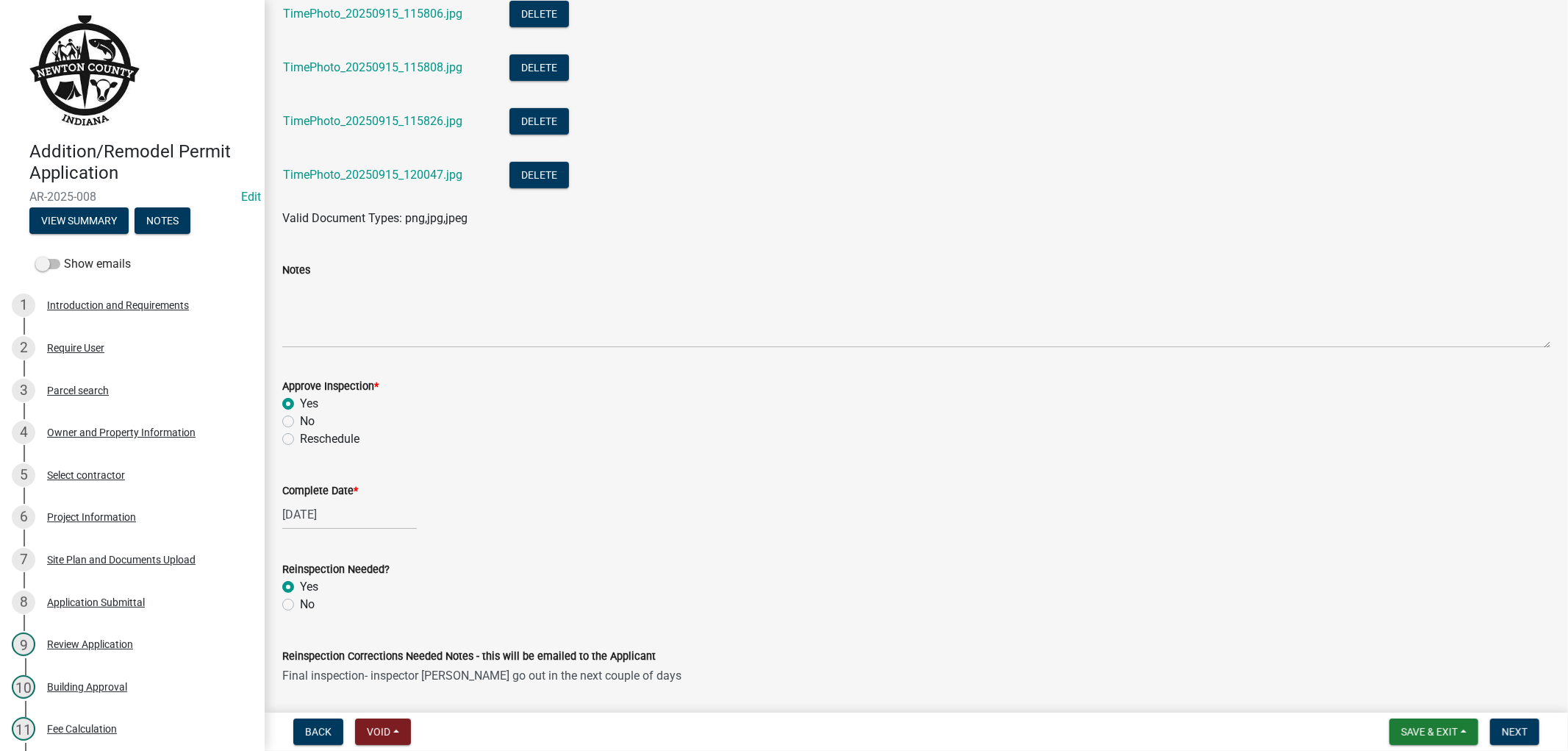
scroll to position [489, 0]
click at [1503, 727] on span "Next" at bounding box center [1515, 731] width 26 height 12
click at [1503, 731] on span "Next" at bounding box center [1515, 731] width 26 height 12
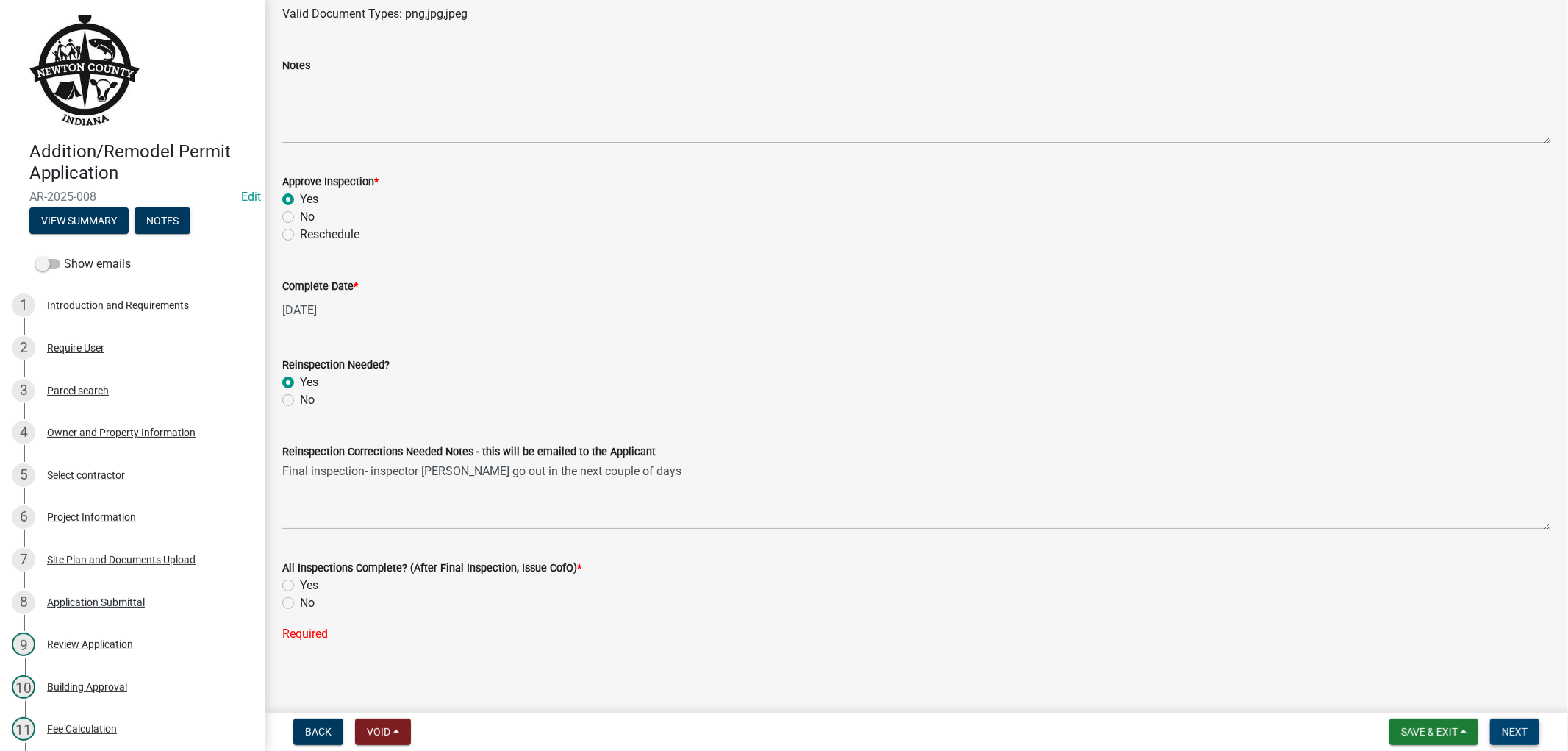
scroll to position [696, 0]
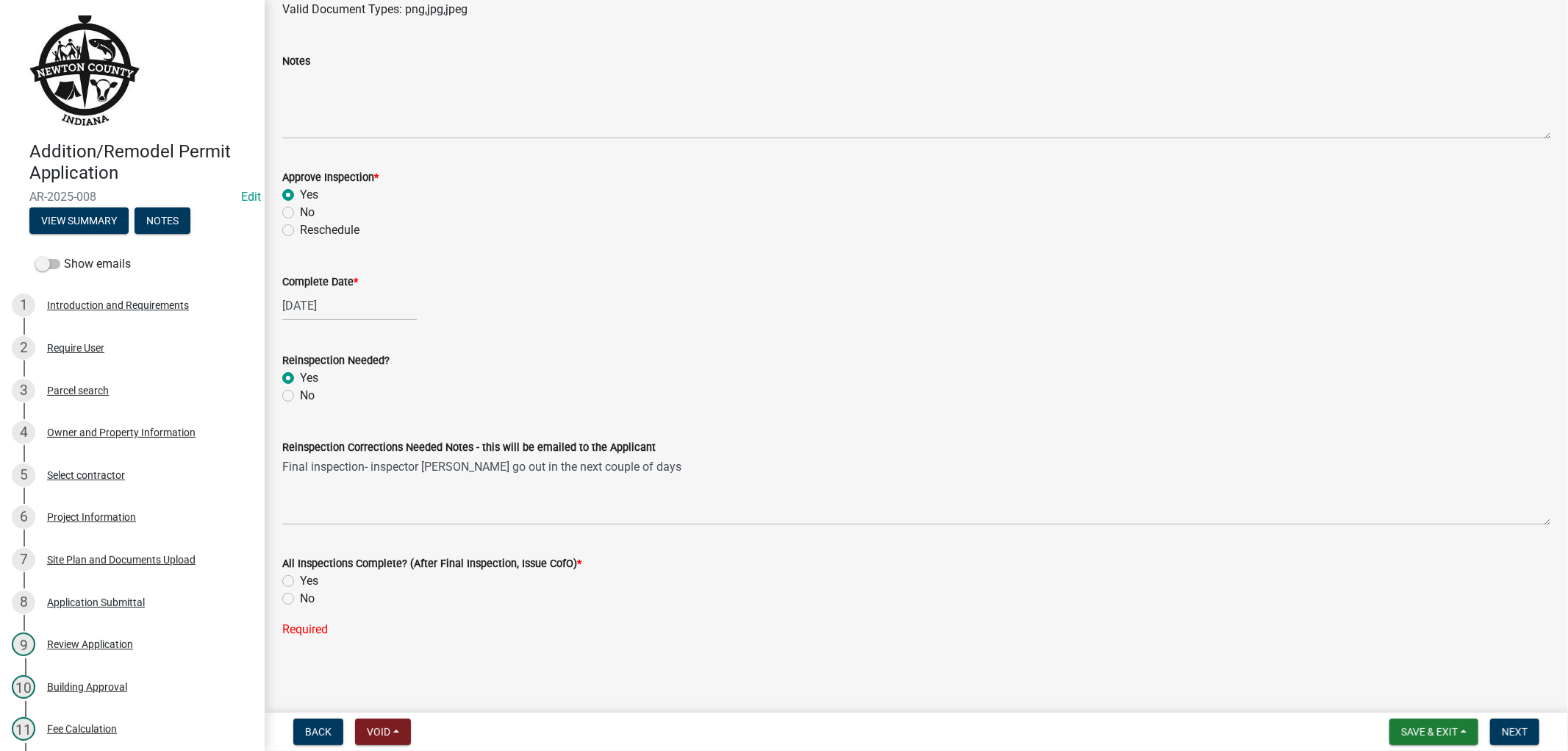
click at [300, 598] on label "No" at bounding box center [307, 598] width 15 height 18
click at [300, 598] on input "No" at bounding box center [304, 594] width 10 height 10
radio input "true"
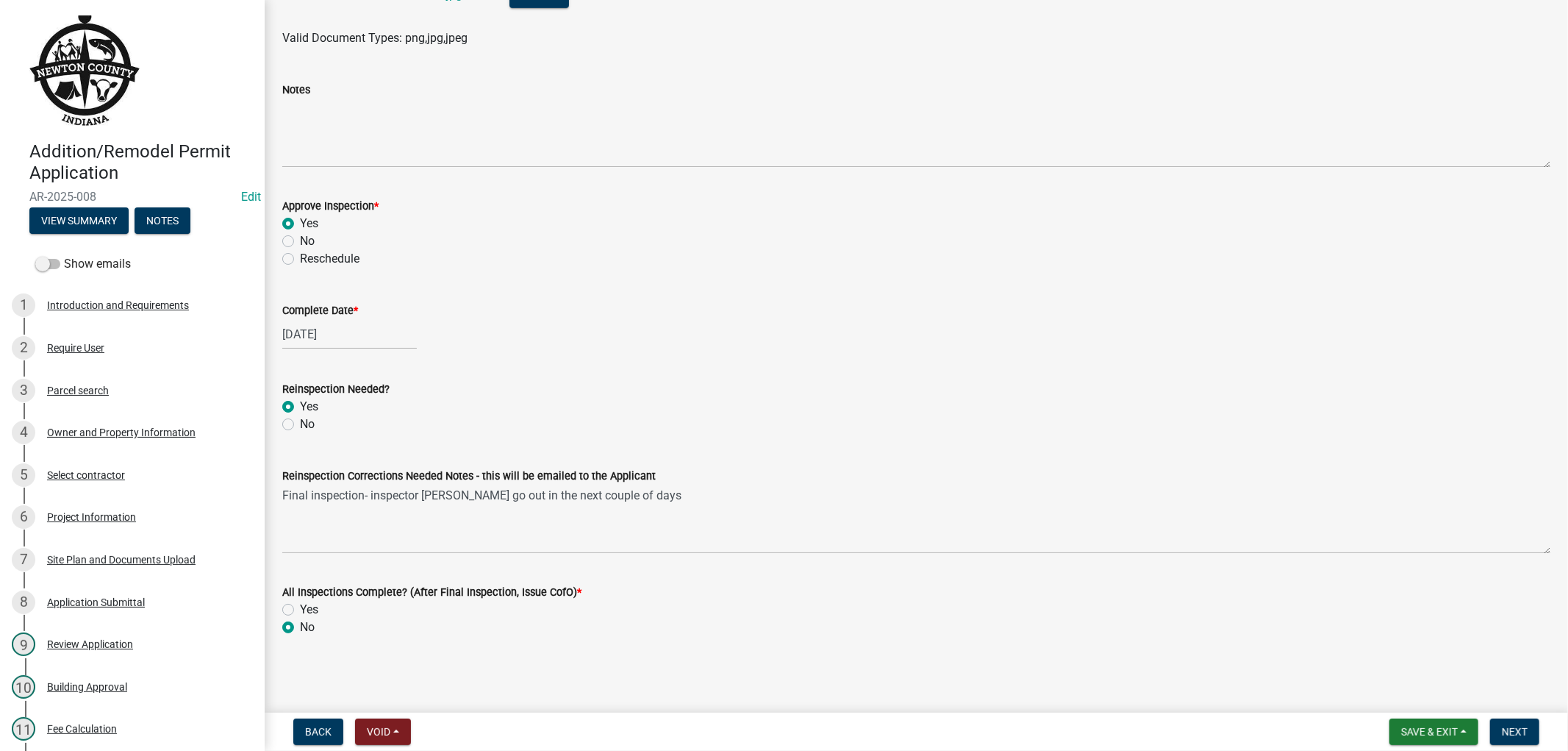
scroll to position [667, 0]
click at [1504, 731] on span "Next" at bounding box center [1515, 731] width 26 height 12
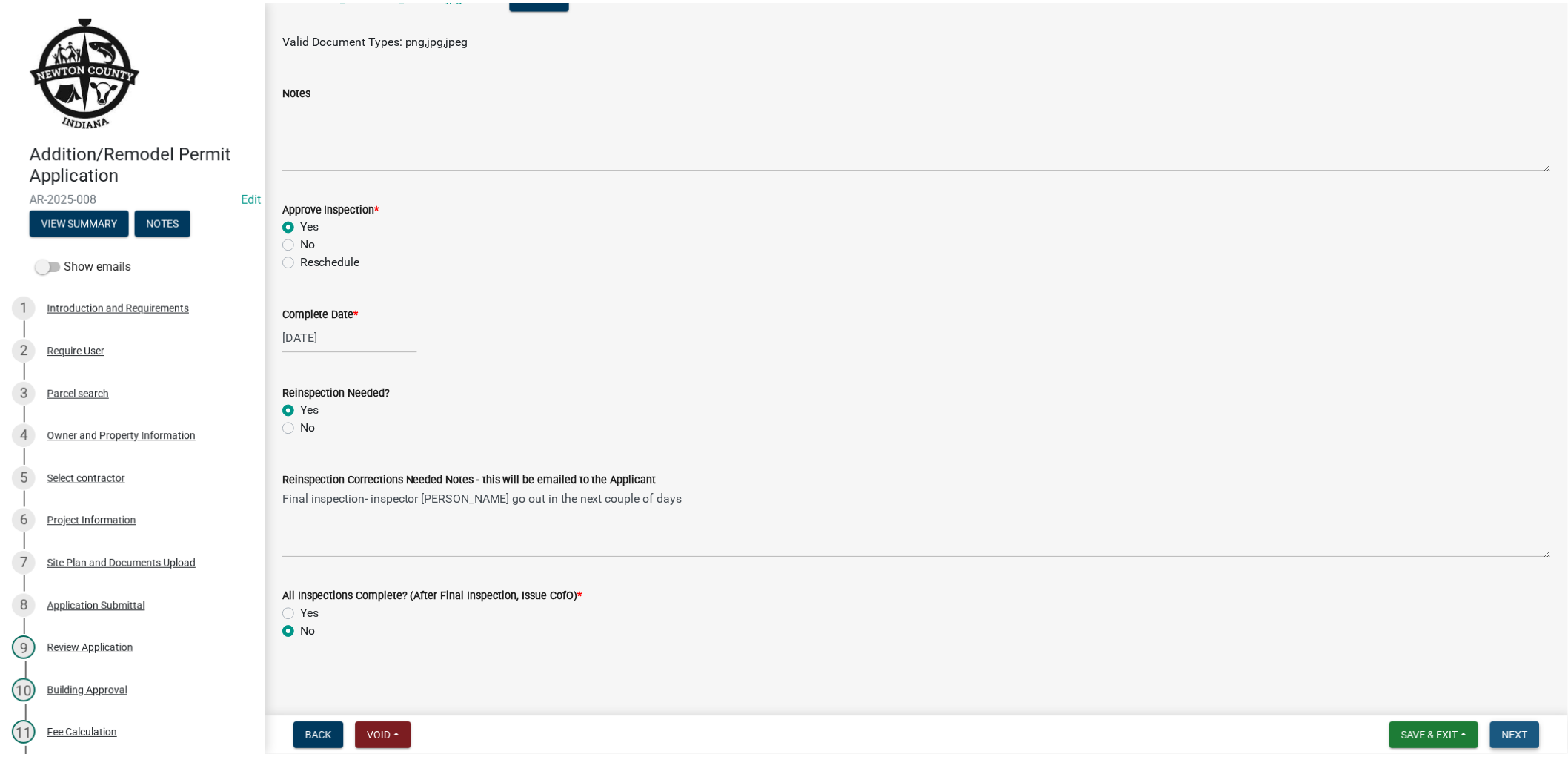
scroll to position [0, 0]
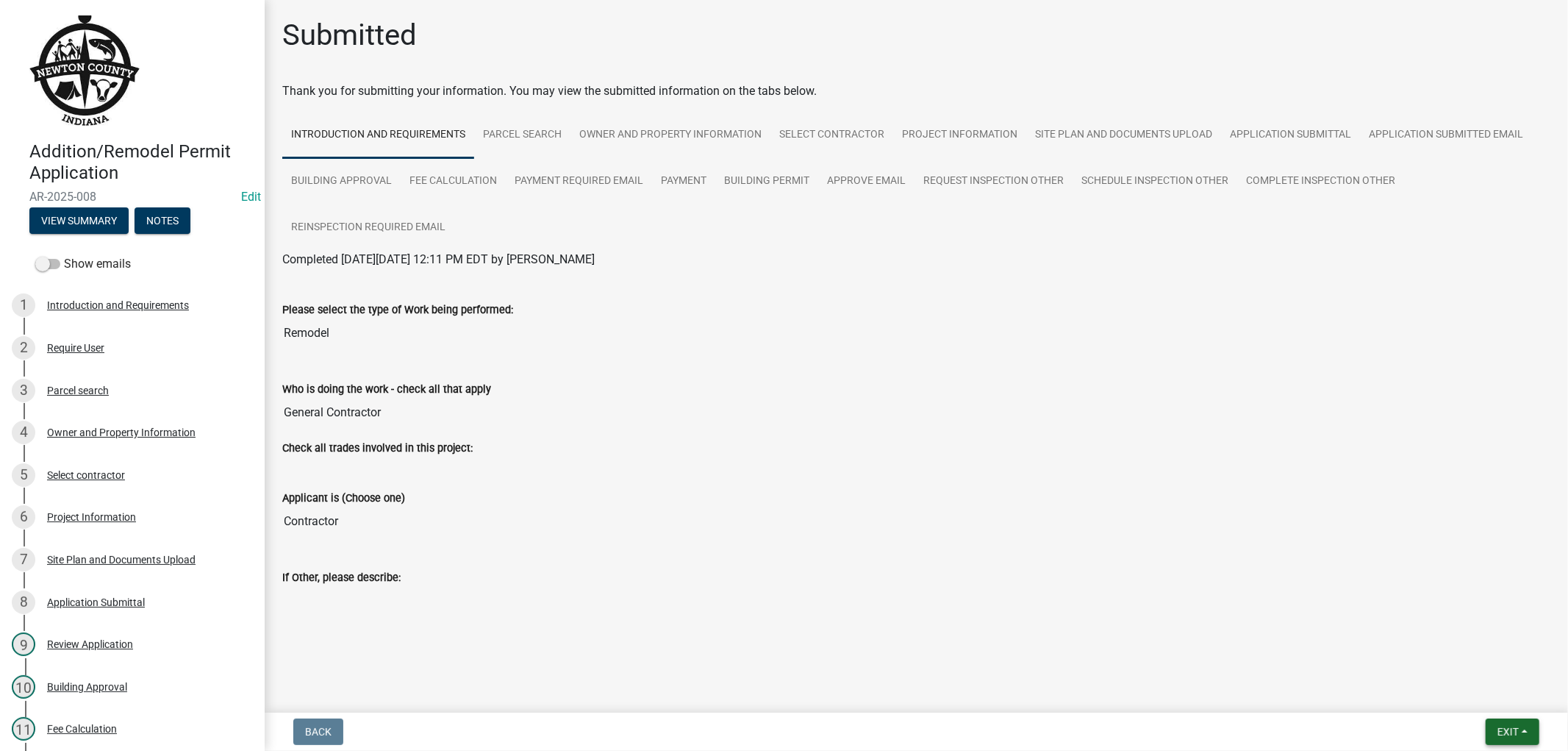
click at [1509, 727] on span "Exit" at bounding box center [1509, 731] width 21 height 12
click at [1461, 693] on button "Save & Exit" at bounding box center [1480, 693] width 118 height 35
